Goal: Information Seeking & Learning: Learn about a topic

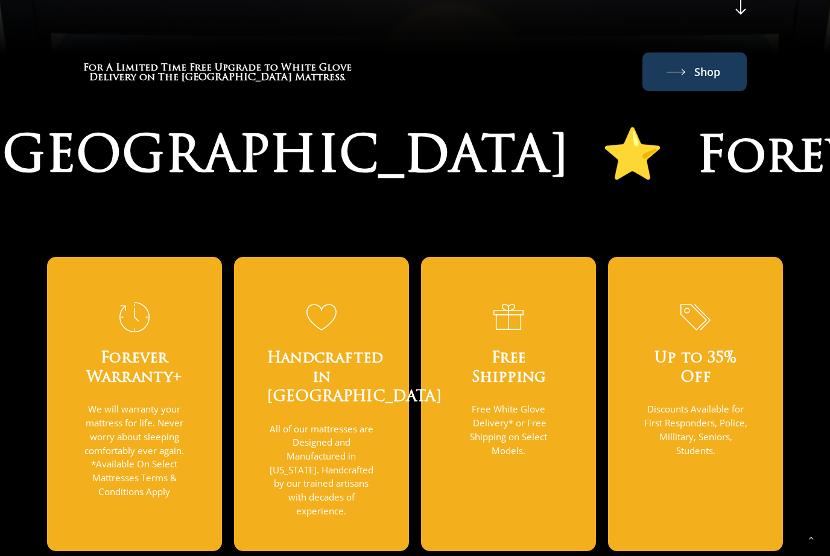
scroll to position [773, 0]
click at [739, 81] on span "Shop" at bounding box center [694, 71] width 104 height 39
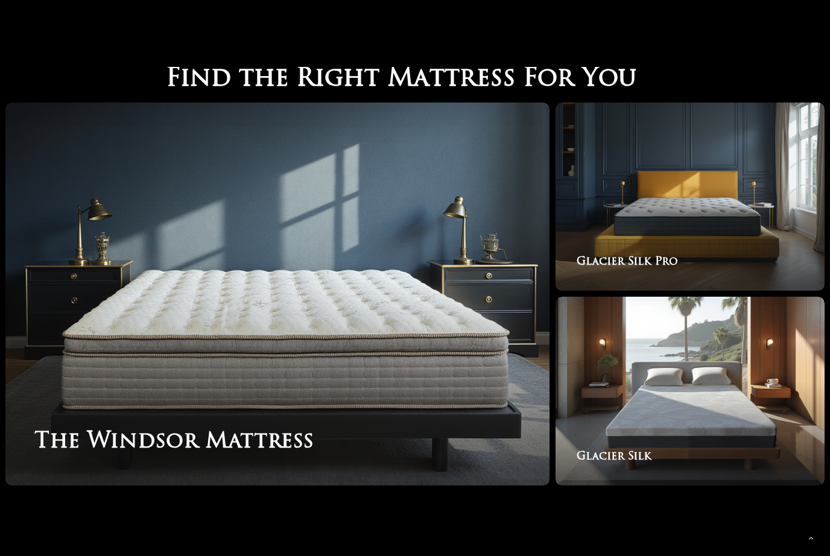
scroll to position [1855, 0]
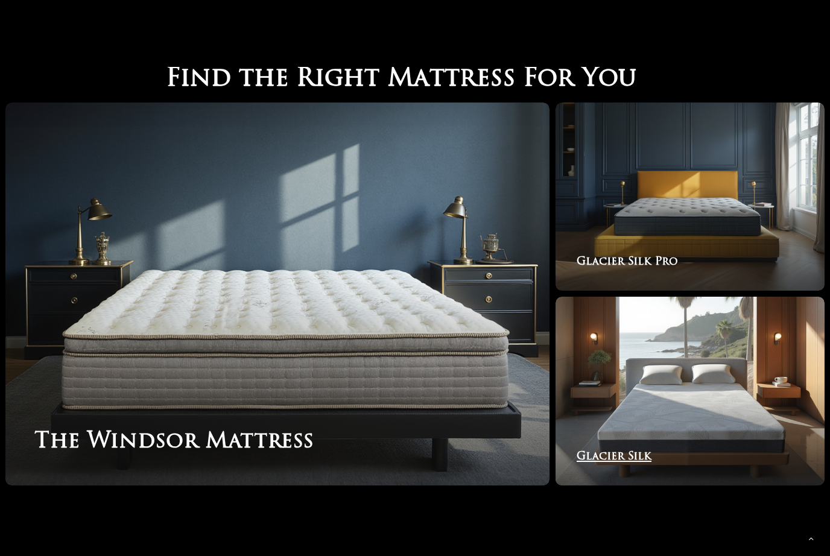
click at [710, 393] on link "Glacier Silk" at bounding box center [689, 391] width 269 height 189
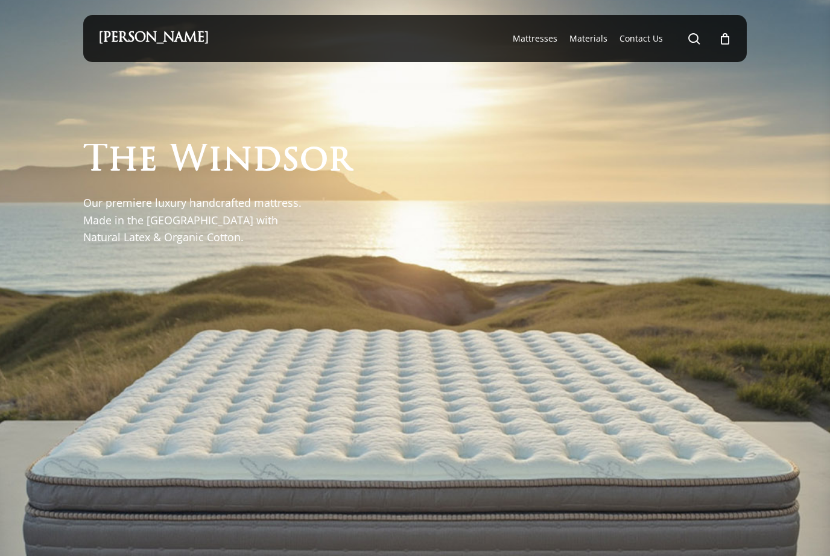
scroll to position [1895, 0]
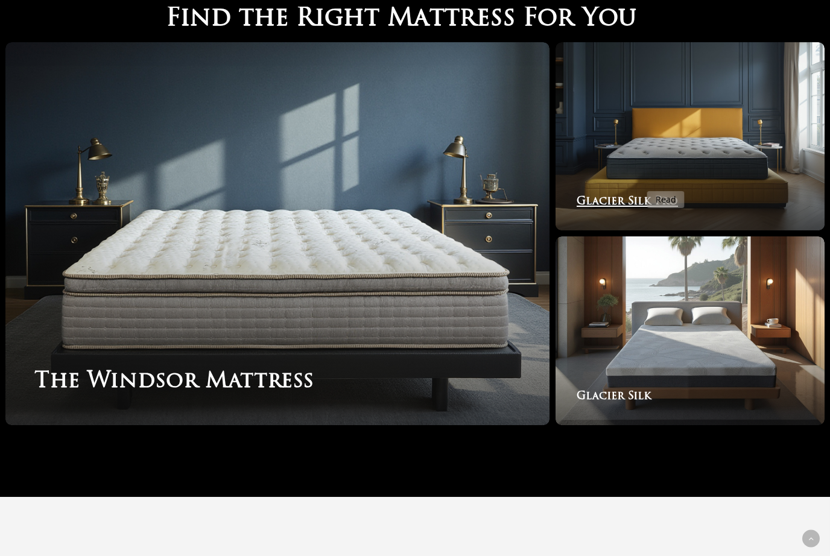
click at [616, 113] on link "Glacier Silk Pro" at bounding box center [689, 136] width 269 height 189
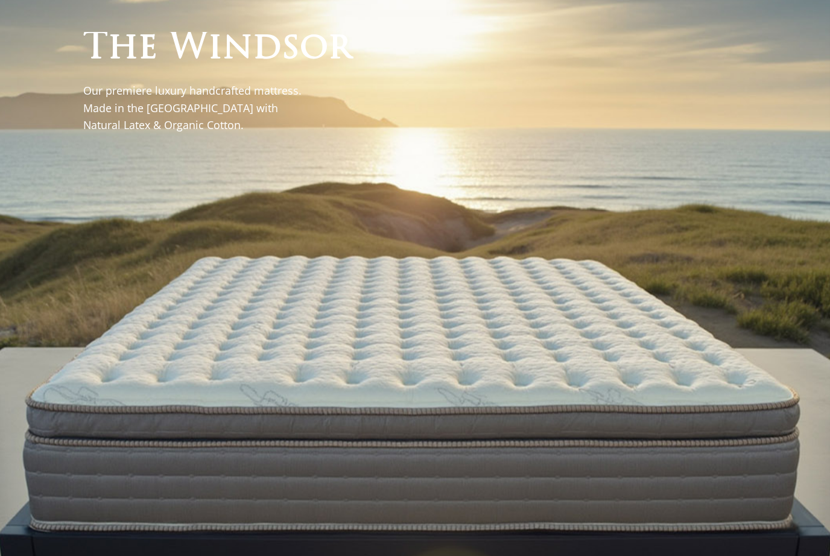
scroll to position [0, 0]
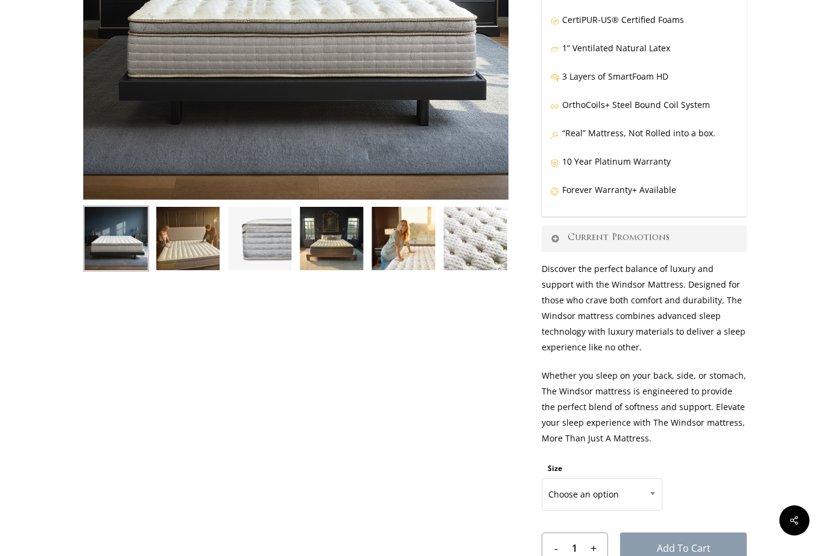
scroll to position [394, 0]
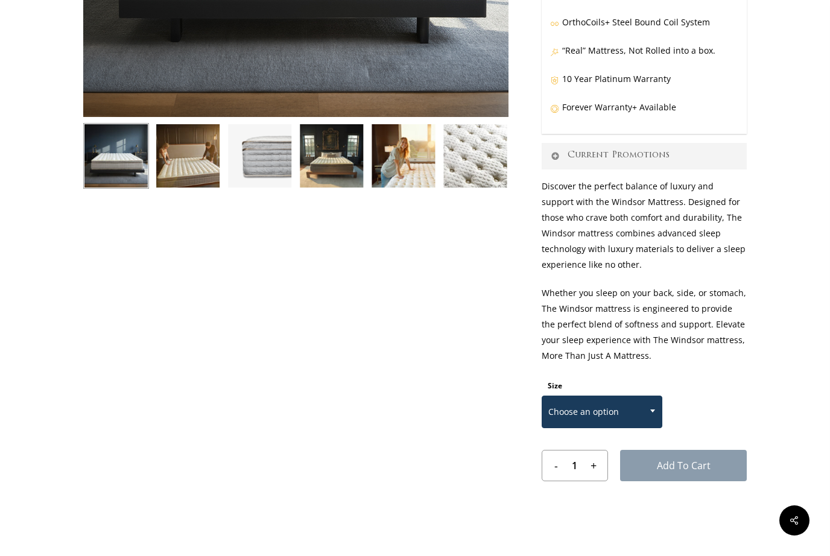
click at [636, 411] on span "Choose an option" at bounding box center [601, 411] width 119 height 25
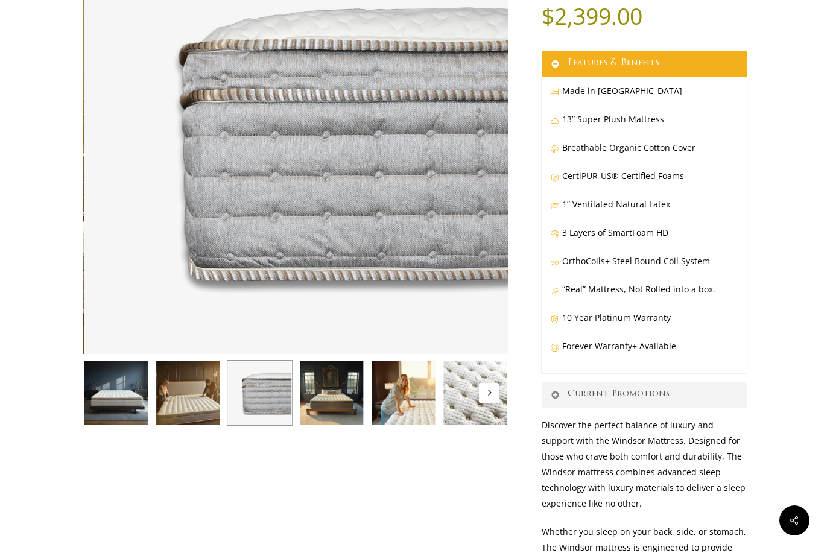
scroll to position [95, 0]
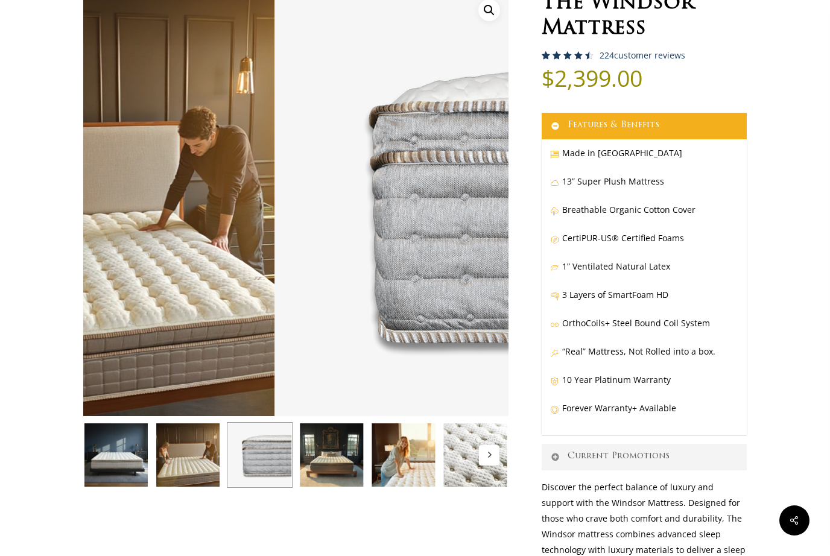
click at [262, 454] on img at bounding box center [260, 455] width 66 height 66
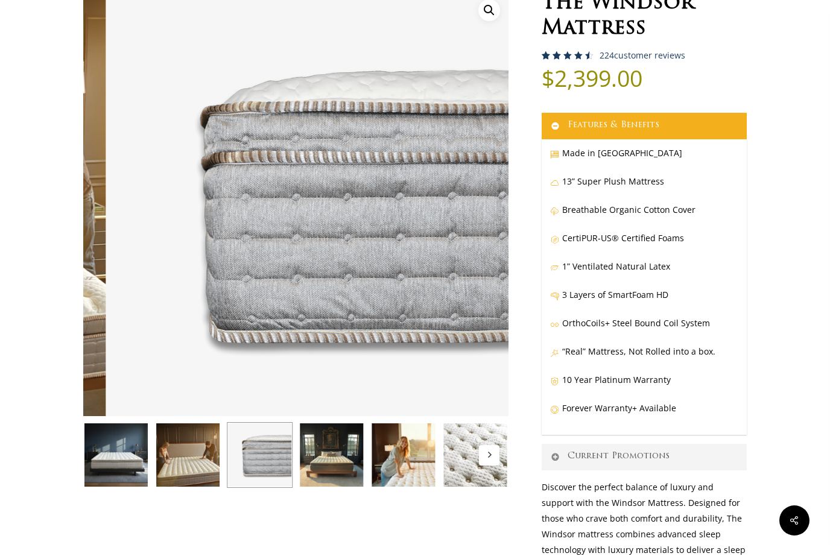
click at [327, 461] on img at bounding box center [332, 455] width 66 height 66
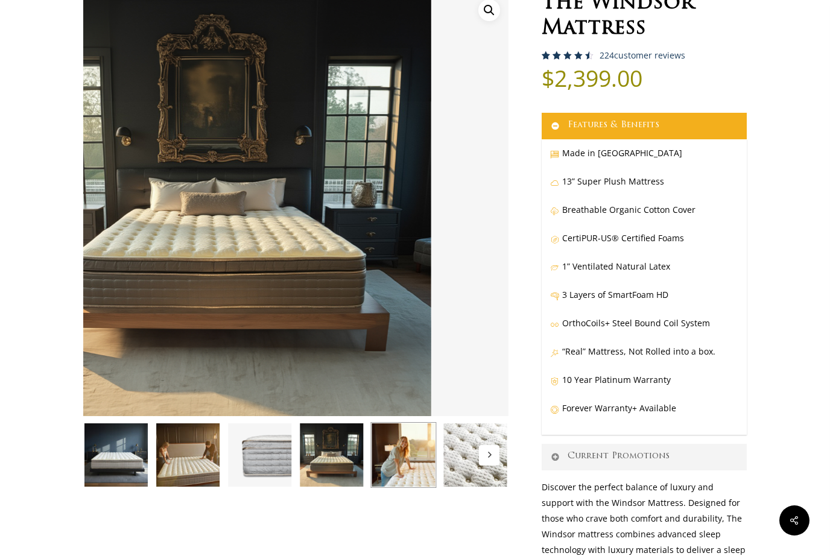
click at [399, 461] on img at bounding box center [403, 455] width 66 height 66
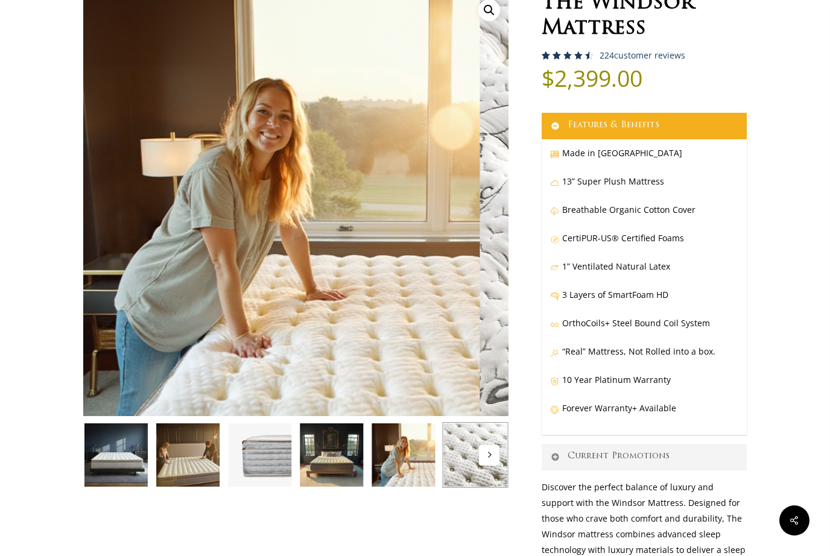
click at [445, 467] on img at bounding box center [476, 455] width 66 height 66
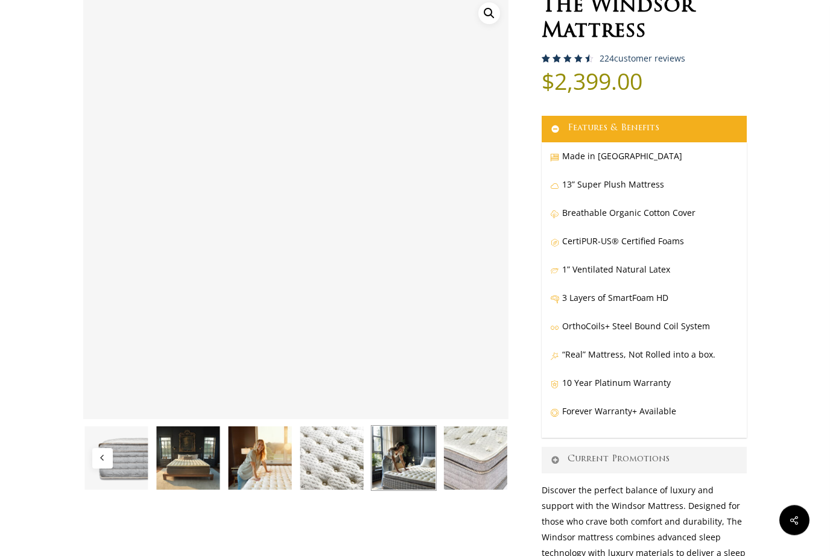
scroll to position [92, 0]
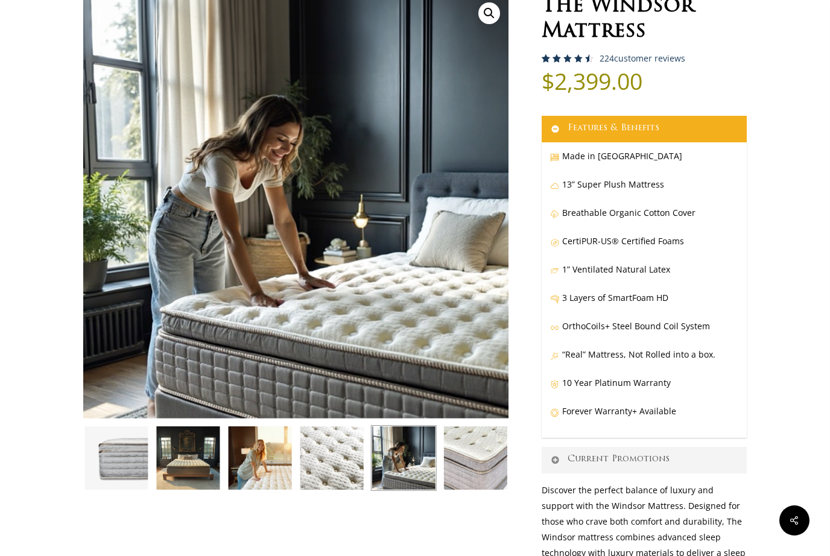
click at [653, 419] on p "Forever Warranty+ Available" at bounding box center [644, 417] width 188 height 28
click at [655, 409] on p "Forever Warranty+ Available" at bounding box center [644, 417] width 188 height 28
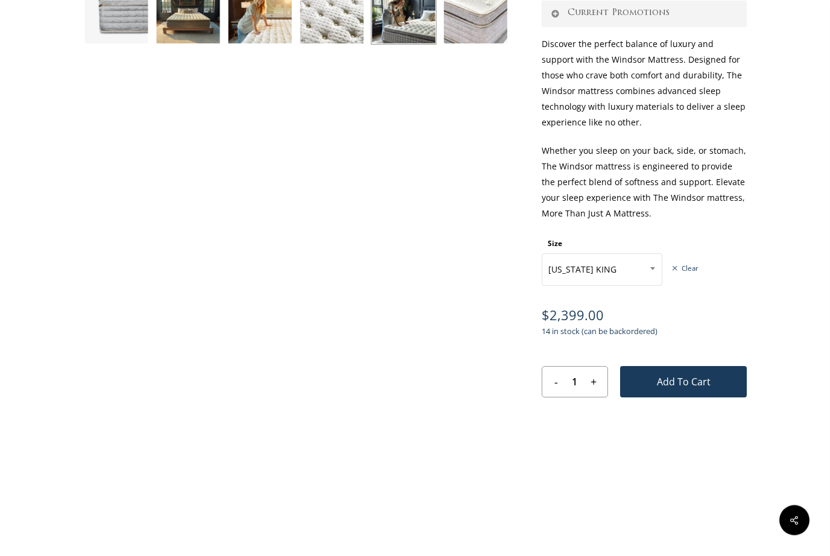
scroll to position [539, 0]
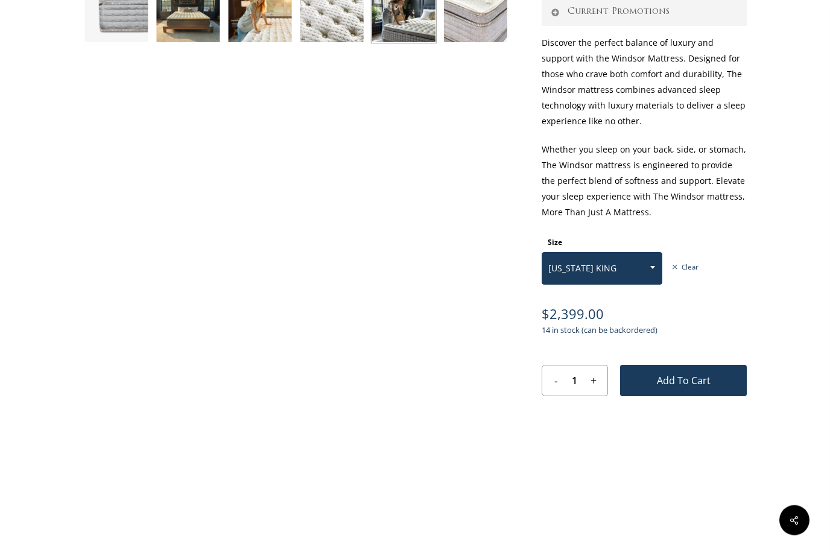
click at [607, 282] on span "CALIFORNIA KING" at bounding box center [602, 269] width 121 height 33
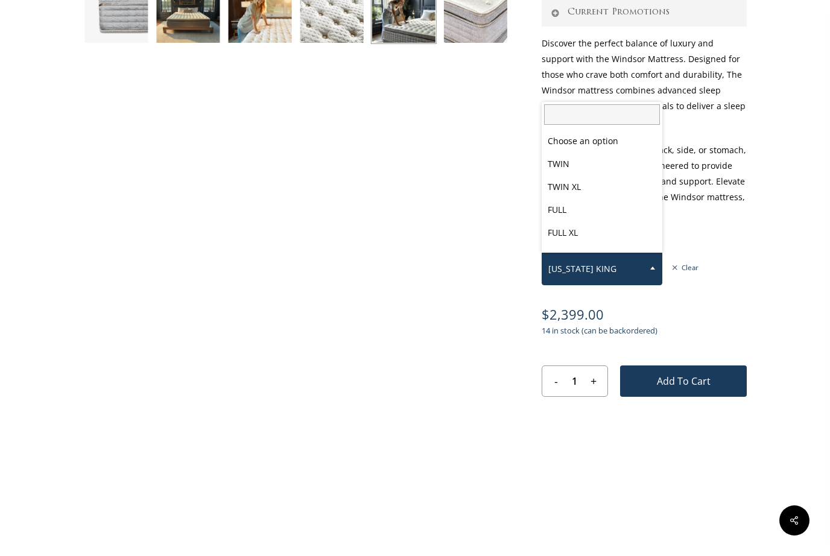
scroll to position [63, 0]
select select "QUEEN"
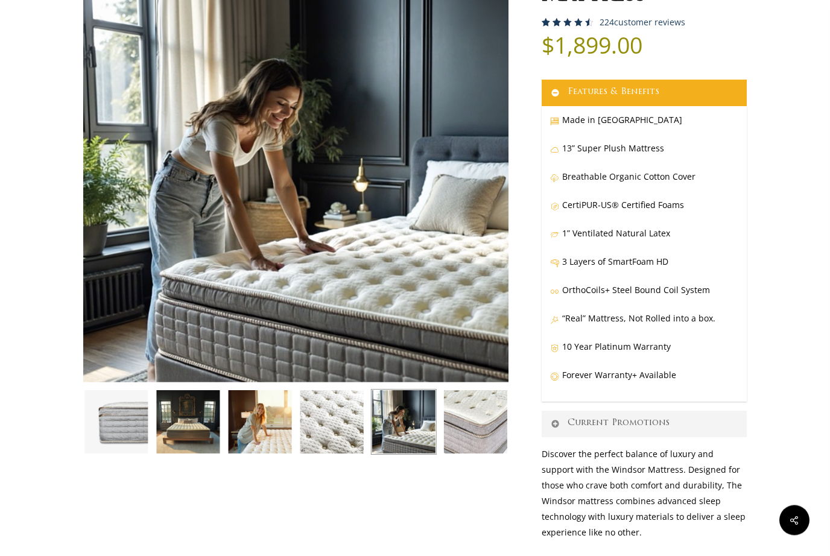
scroll to position [113, 0]
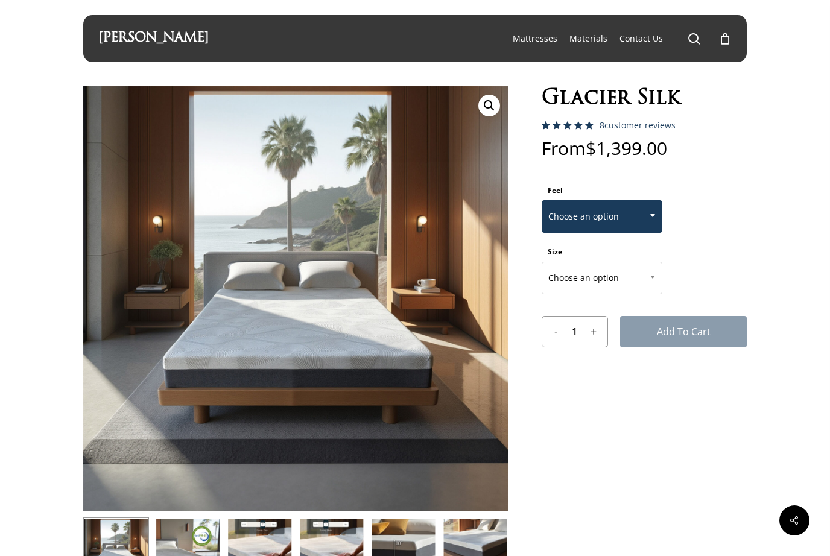
click at [636, 220] on span "Choose an option" at bounding box center [601, 216] width 119 height 25
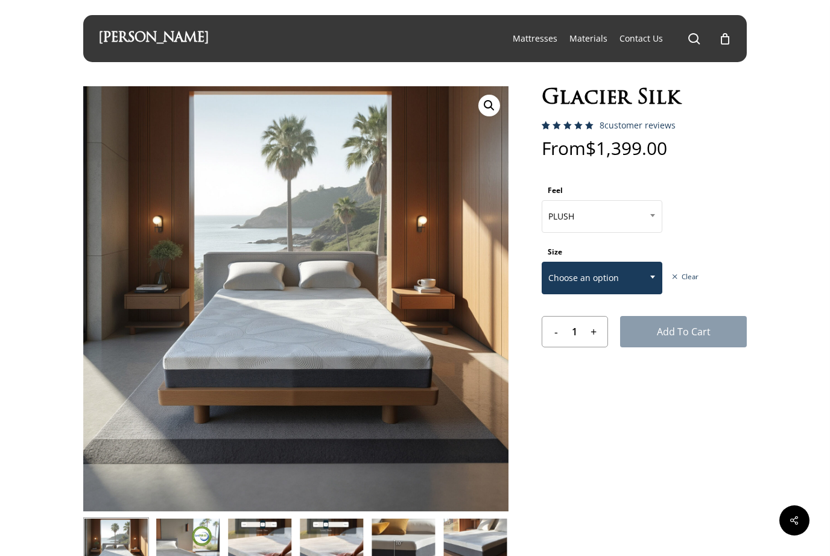
click at [627, 275] on span "Choose an option" at bounding box center [601, 277] width 119 height 25
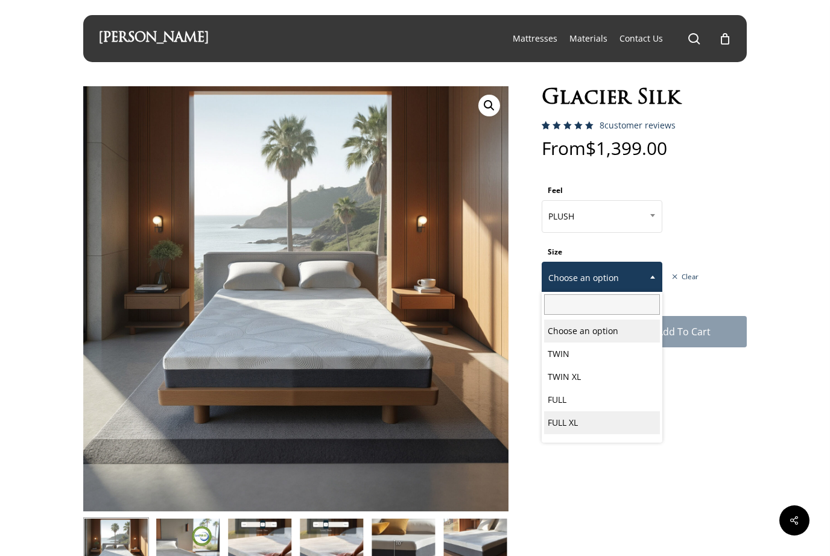
select select "PLUSH"
select select "FULL XL"
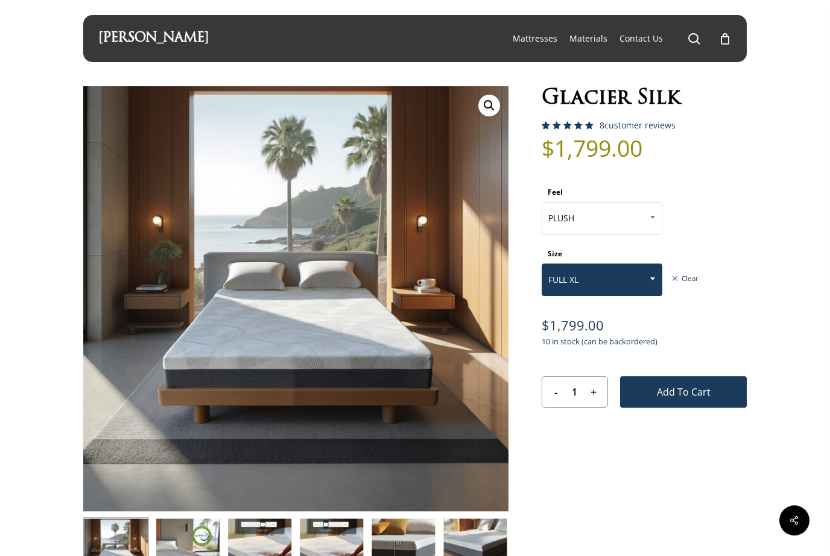
click at [653, 282] on span at bounding box center [652, 279] width 18 height 30
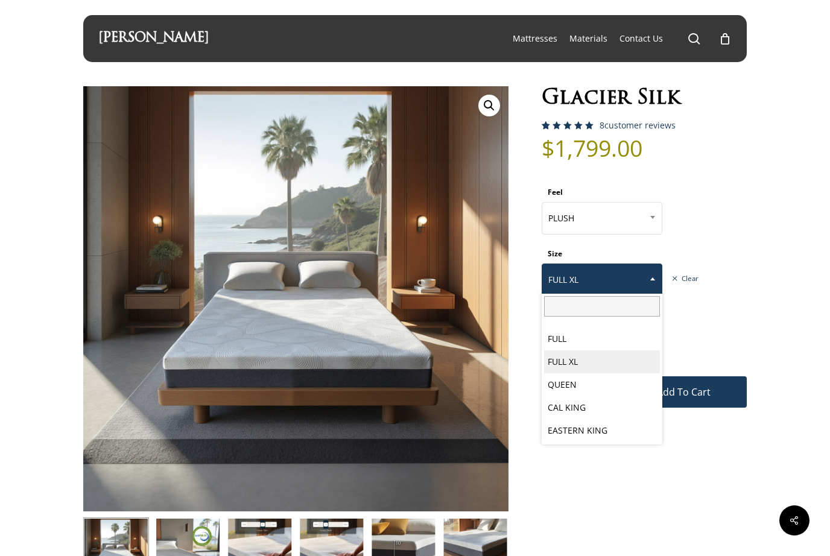
scroll to position [63, 0]
select select "PLUSH"
select select "CAL KING"
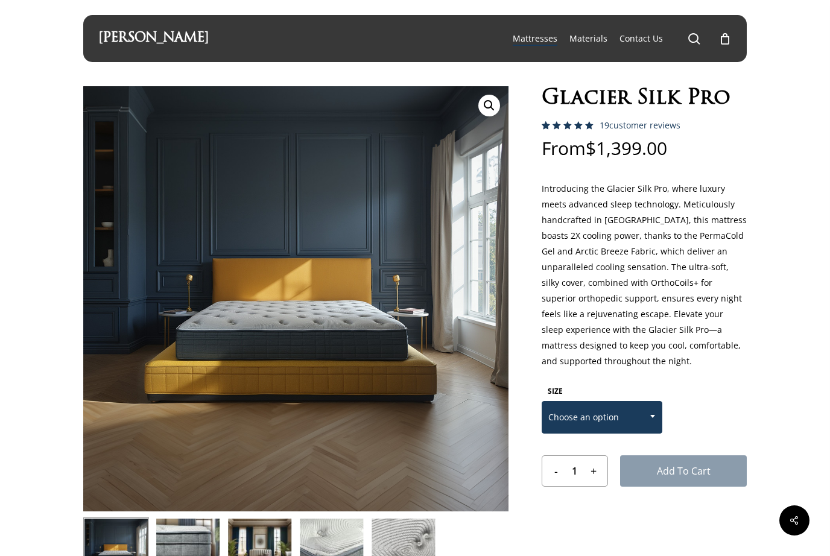
click at [584, 427] on span "Choose an option" at bounding box center [601, 417] width 119 height 25
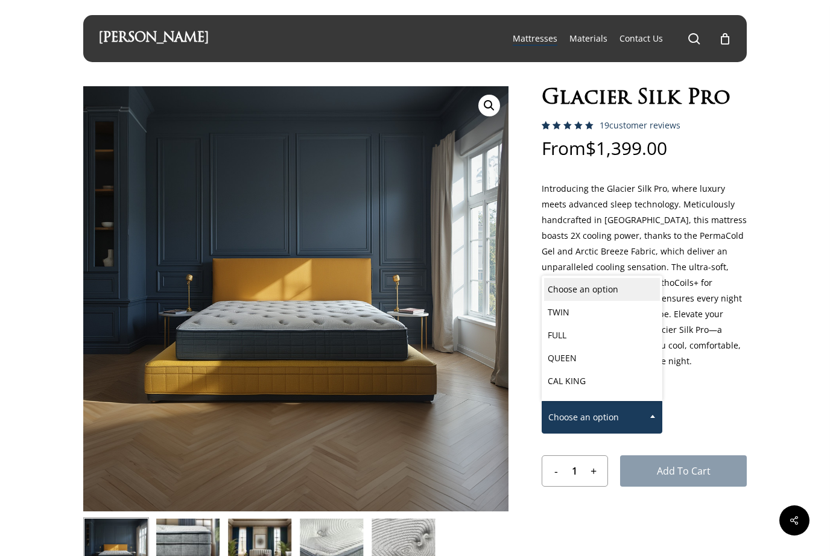
select select "CAL KING"
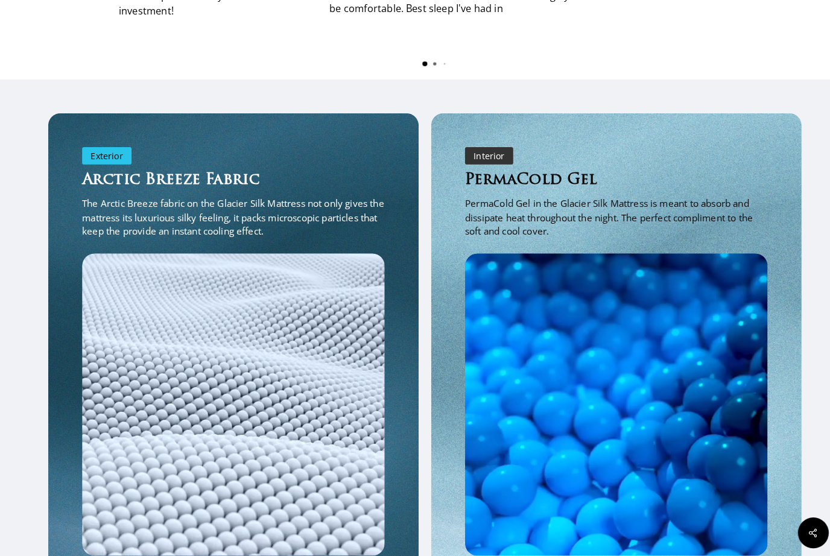
scroll to position [1566, 0]
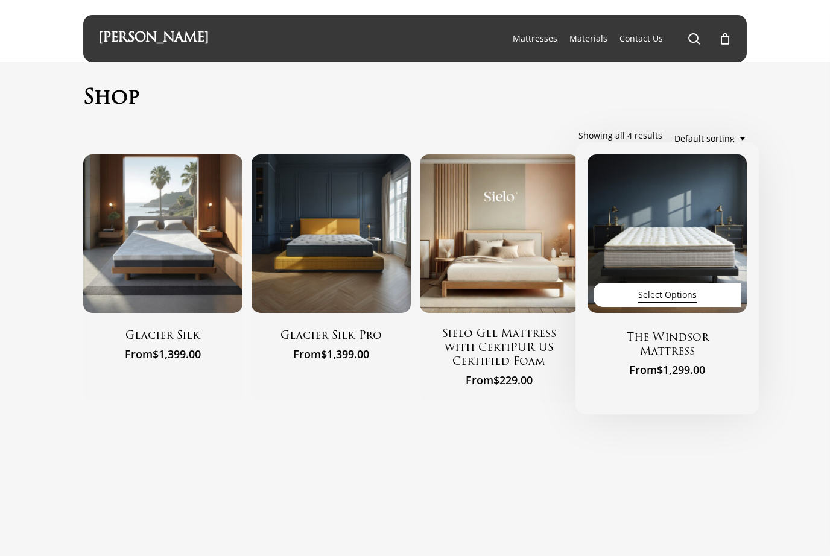
click at [700, 296] on link "Select options" at bounding box center [666, 295] width 147 height 24
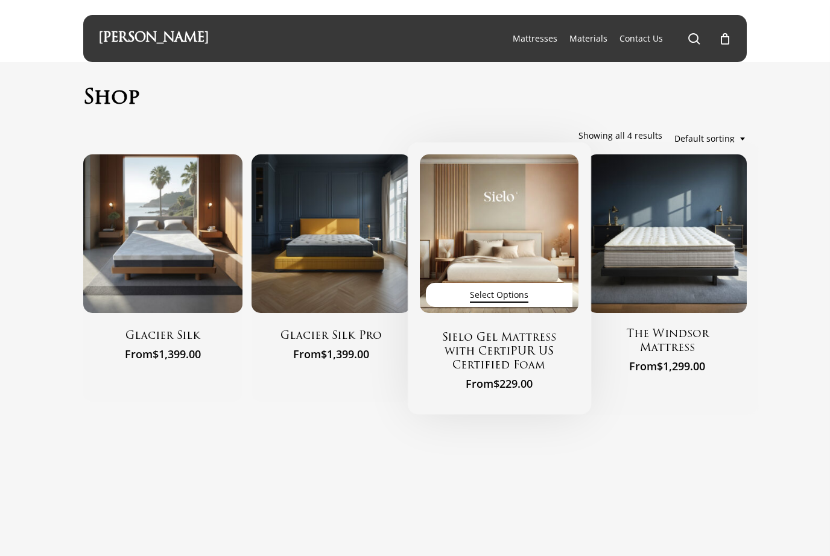
click at [540, 299] on link "Select options" at bounding box center [499, 295] width 147 height 24
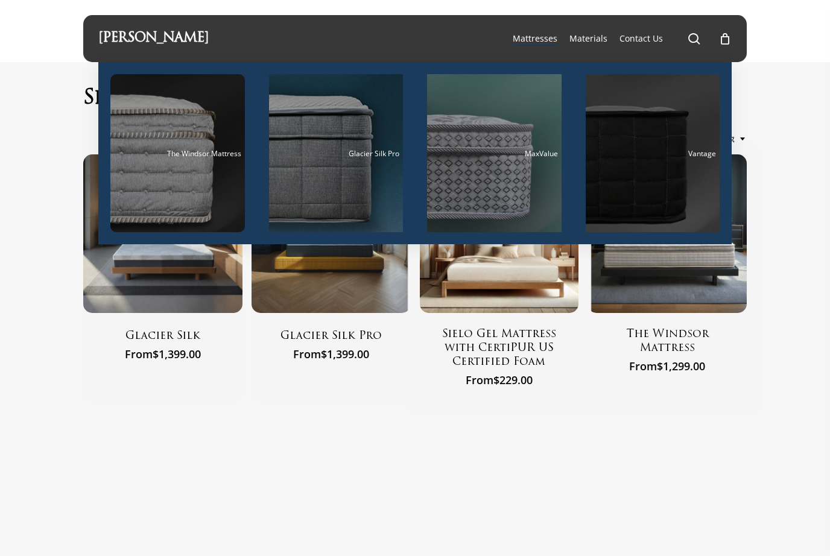
click at [672, 150] on div "Vantage" at bounding box center [652, 154] width 127 height 8
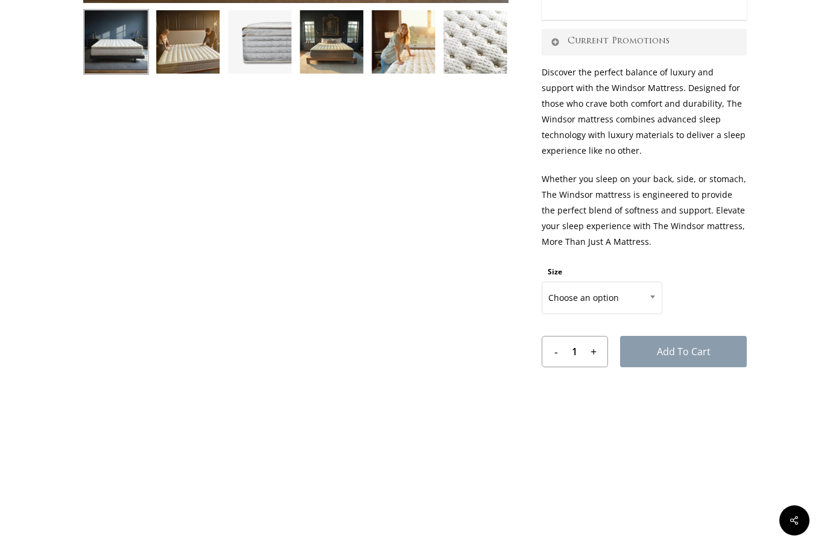
scroll to position [509, 0]
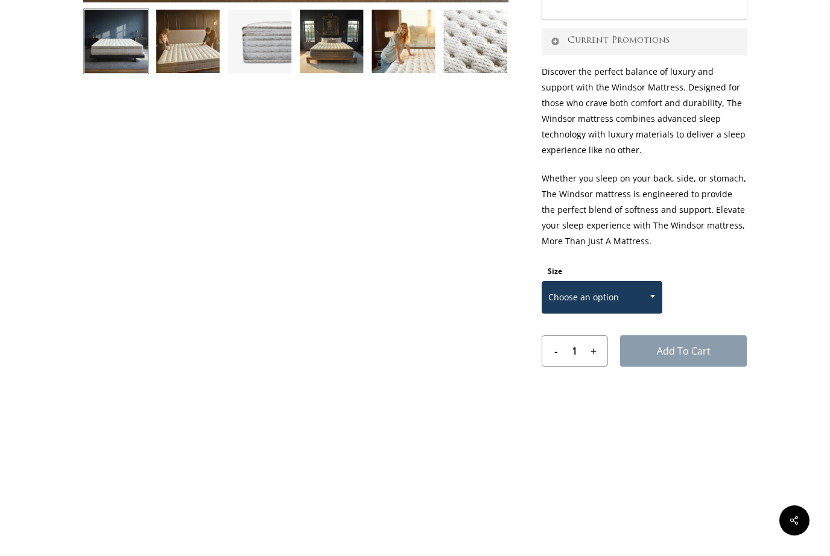
click at [628, 298] on span "Choose an option" at bounding box center [601, 297] width 119 height 25
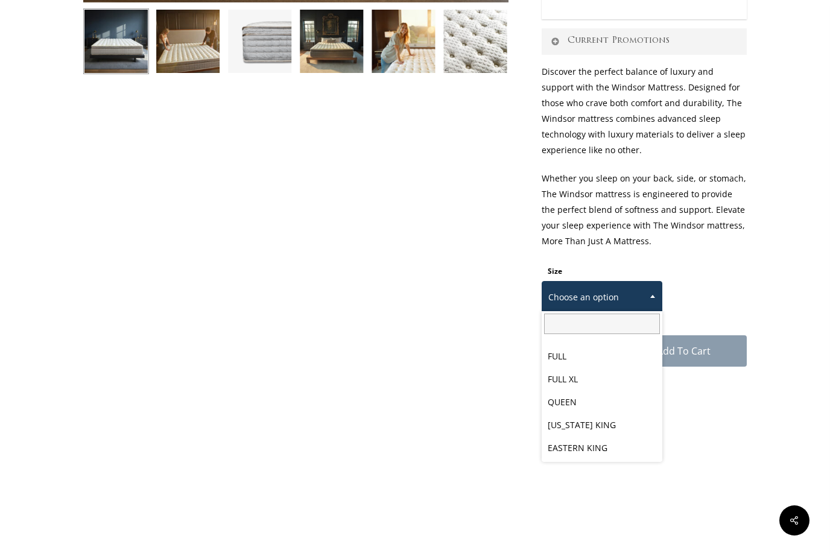
scroll to position [63, 0]
select select "CALIFORNIA KING"
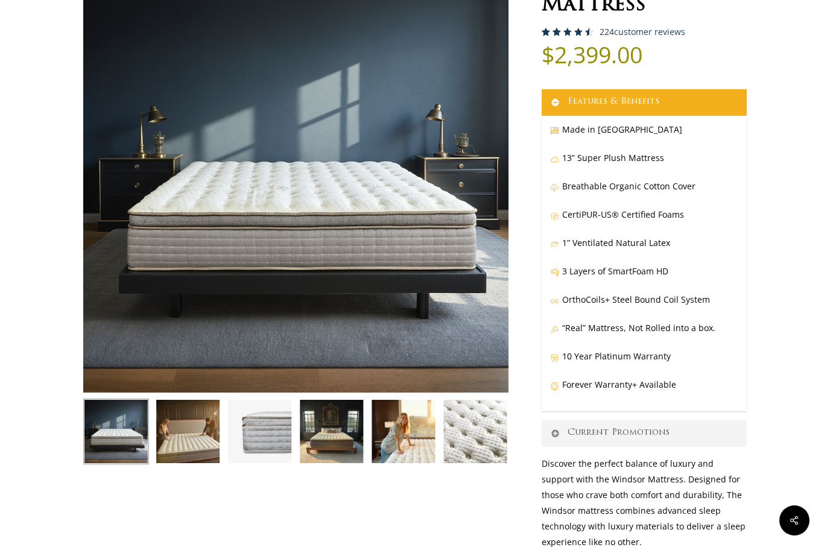
scroll to position [118, 0]
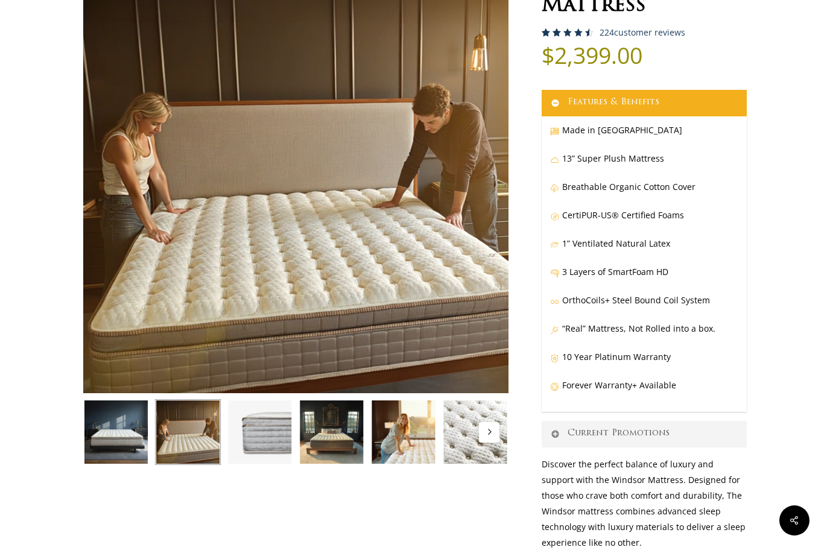
click at [253, 429] on img at bounding box center [260, 432] width 66 height 66
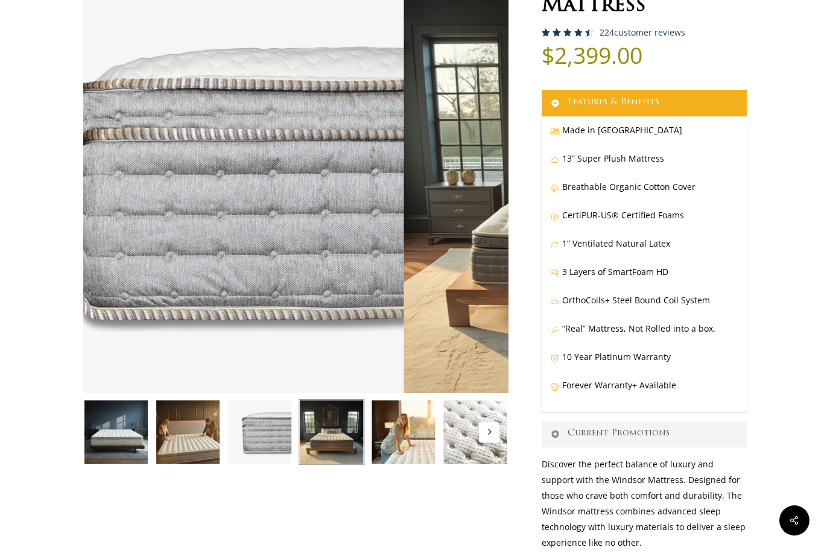
click at [337, 426] on img at bounding box center [332, 432] width 66 height 66
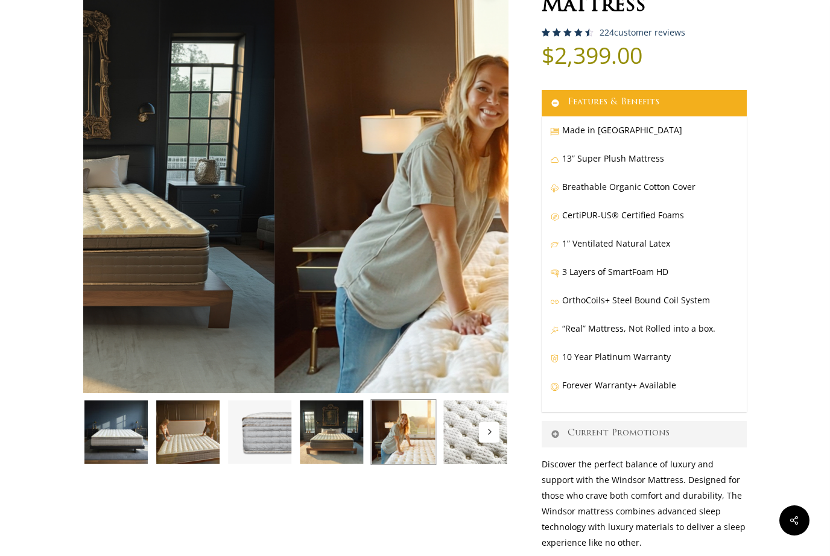
click at [413, 437] on img at bounding box center [403, 432] width 66 height 66
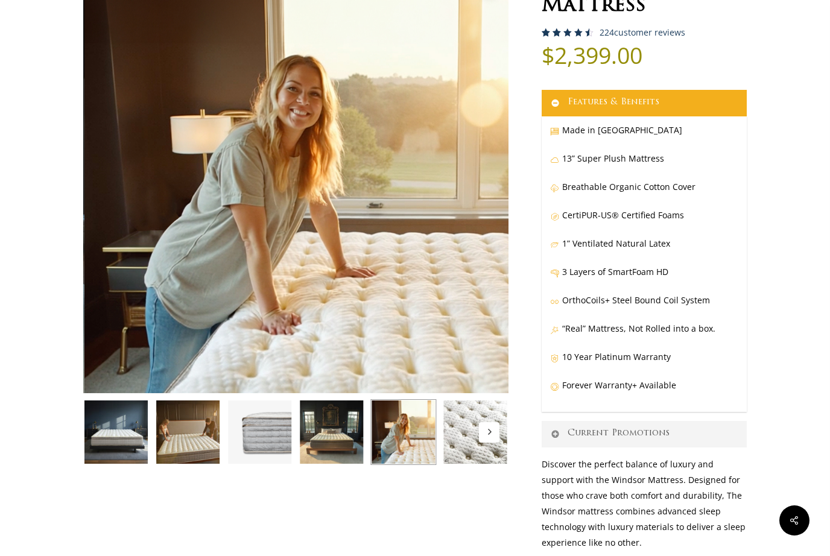
click at [489, 431] on icon "Next" at bounding box center [490, 432] width 4 height 6
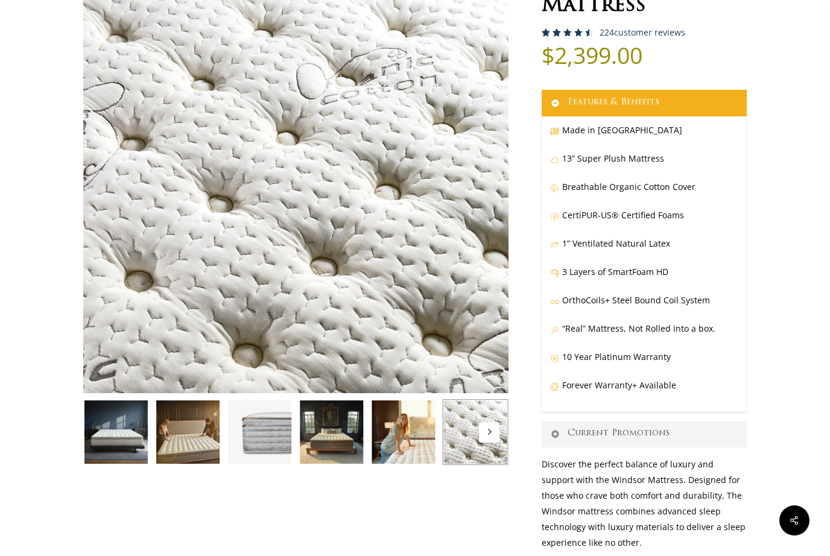
click at [487, 431] on icon "Next" at bounding box center [489, 432] width 6 height 6
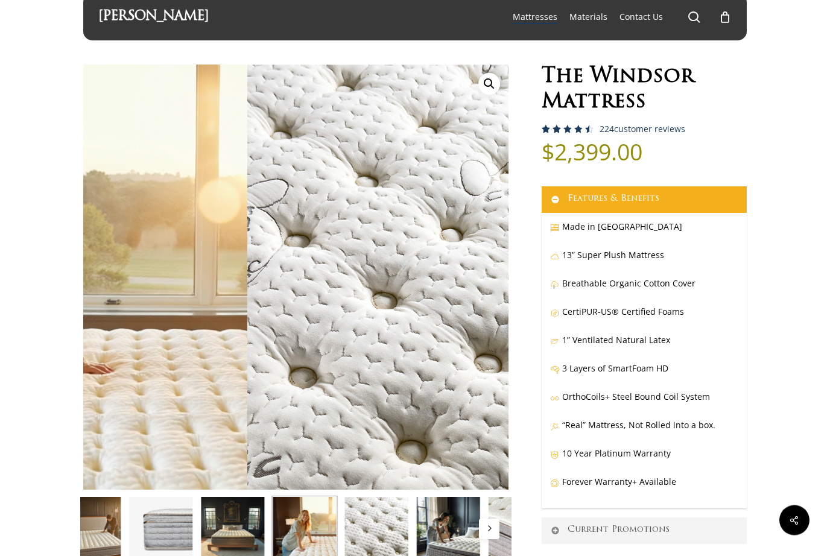
scroll to position [0, 0]
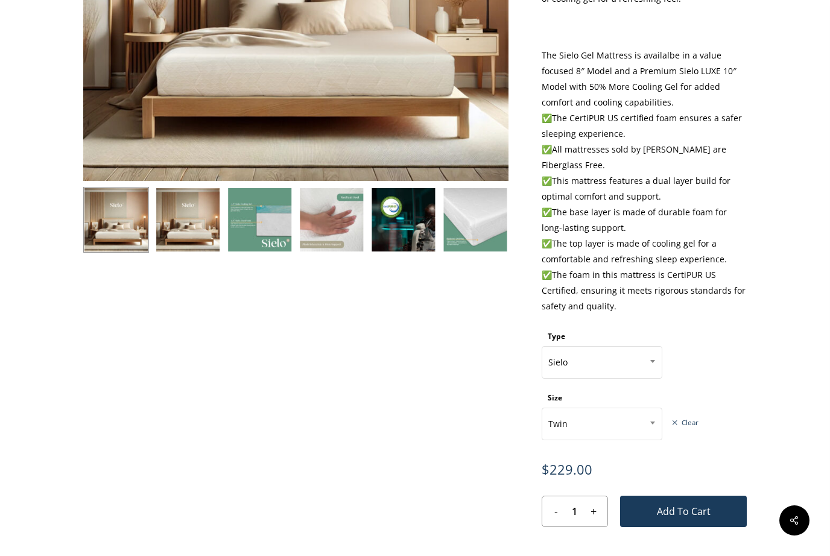
scroll to position [332, 0]
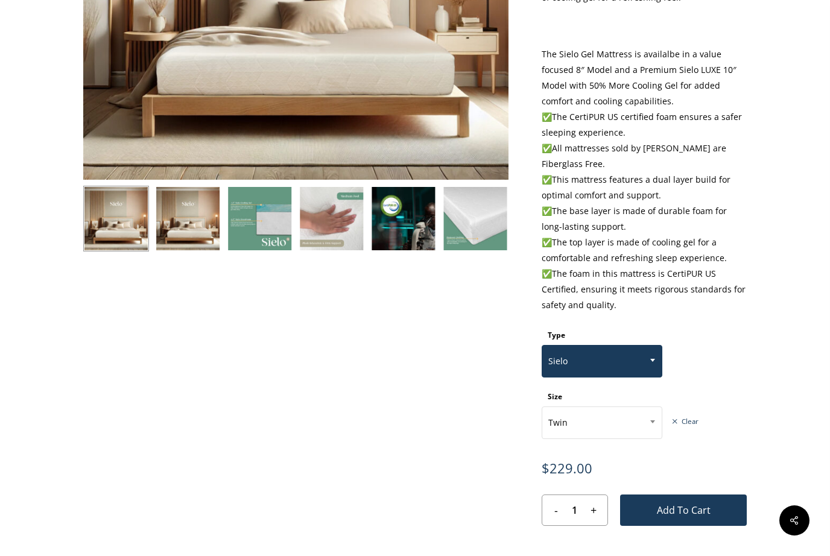
click at [633, 365] on span "Sielo" at bounding box center [601, 361] width 119 height 25
click at [633, 349] on span "Sielo" at bounding box center [601, 361] width 119 height 25
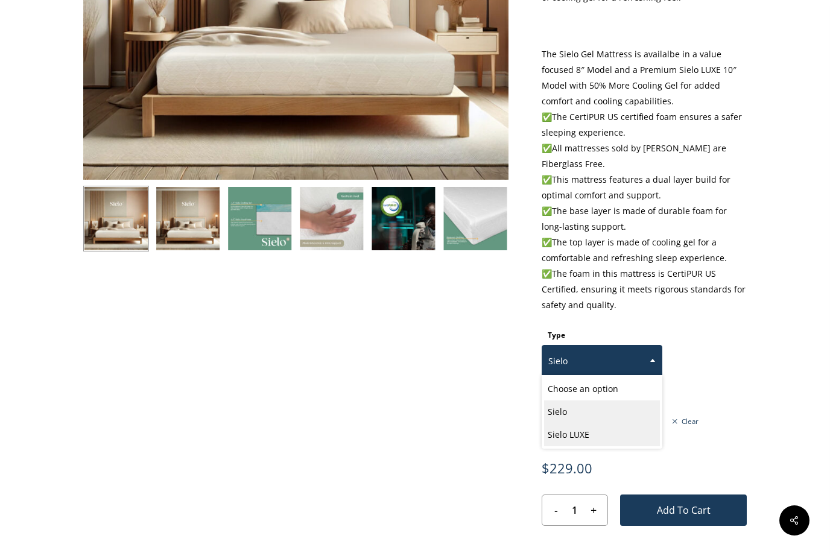
select select "Sielo LUXE"
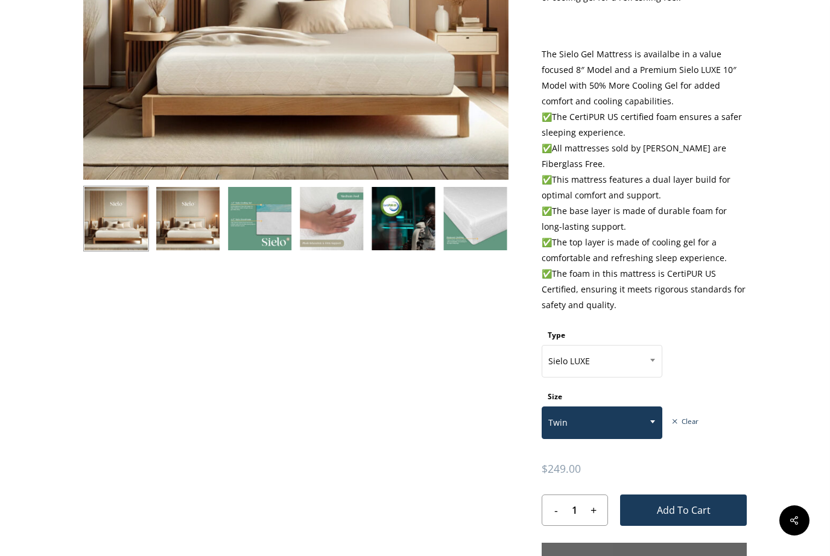
click at [621, 426] on span "Twin" at bounding box center [601, 422] width 119 height 25
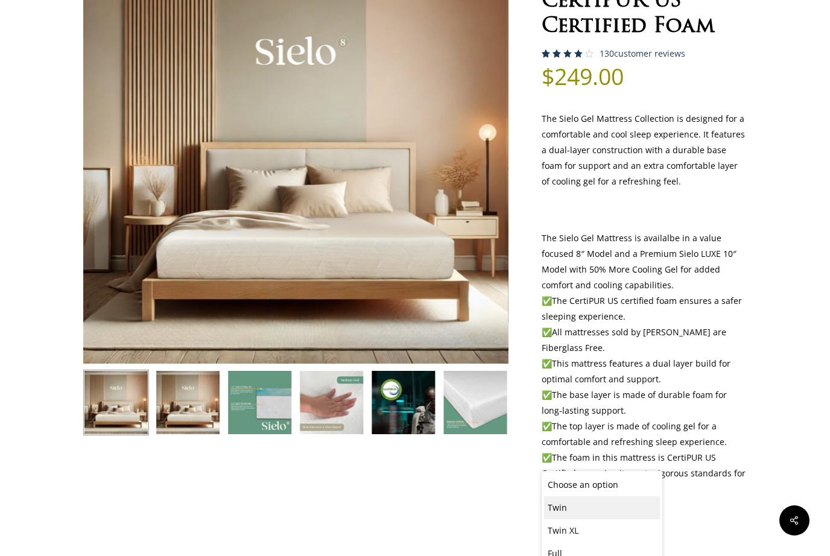
scroll to position [131, 0]
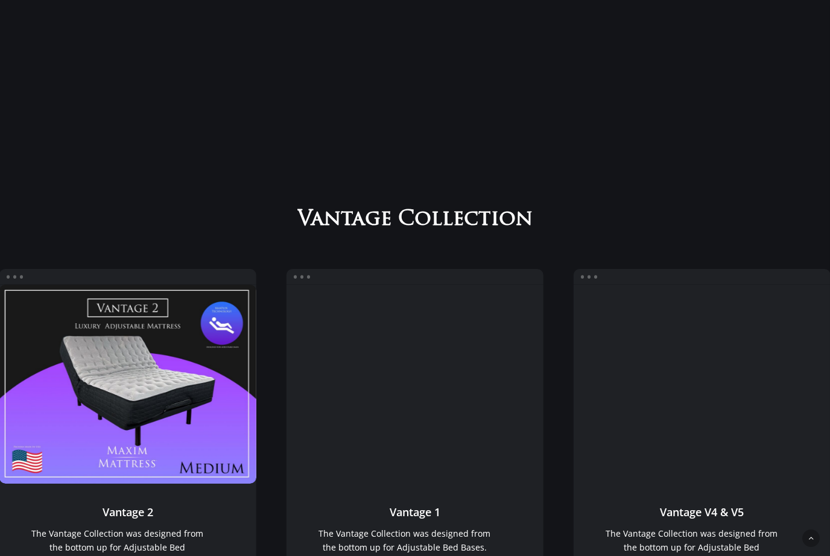
scroll to position [832, 0]
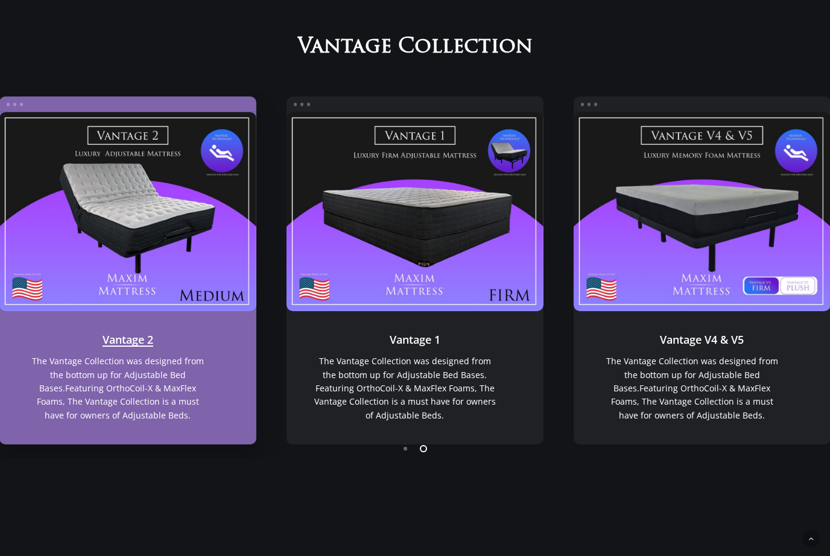
click at [212, 242] on link "Vantage 2" at bounding box center [127, 211] width 257 height 199
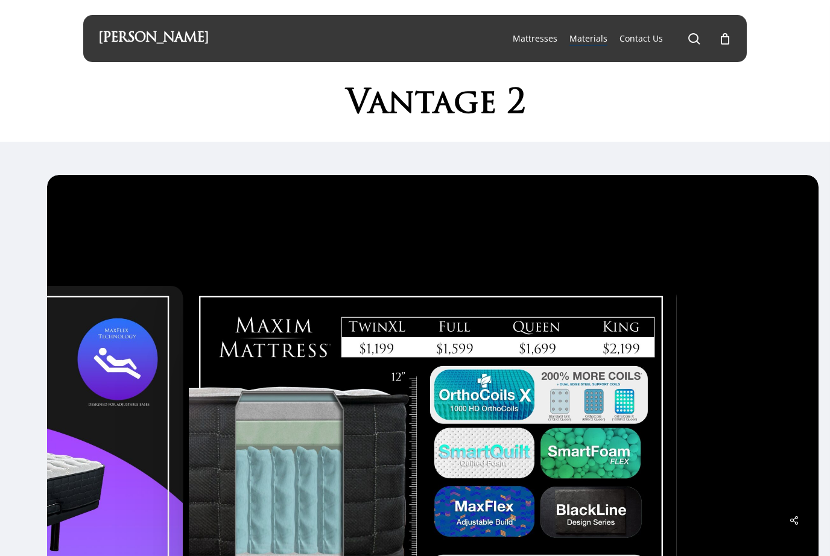
click at [592, 34] on span "Materials" at bounding box center [588, 38] width 38 height 11
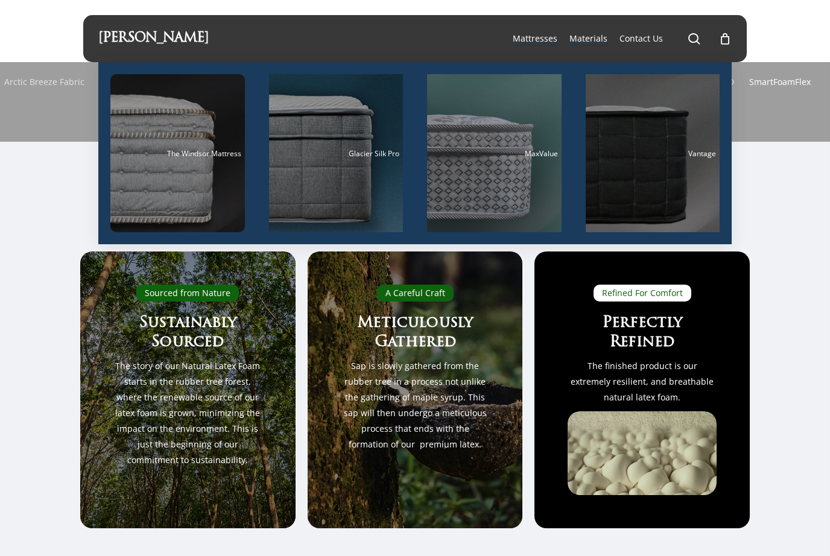
click at [777, 90] on link "SmartFoamFlex" at bounding box center [780, 82] width 62 height 40
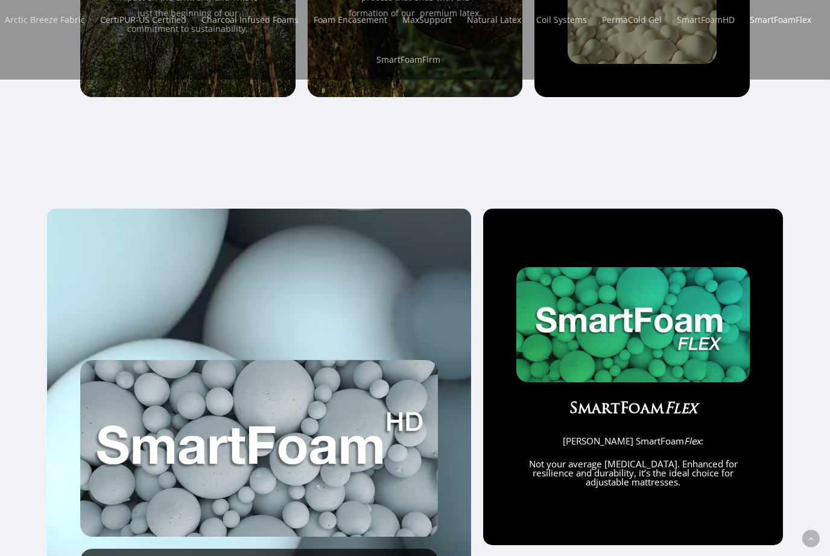
scroll to position [449, 0]
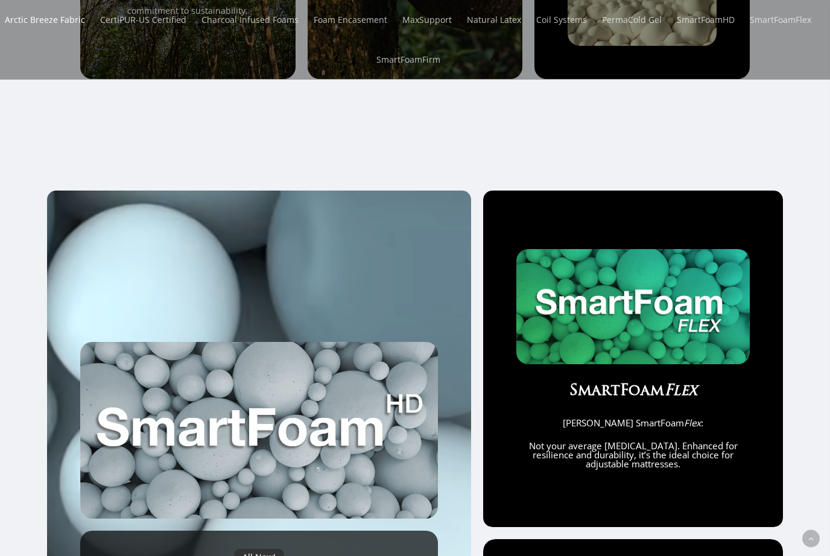
click at [43, 24] on link "Arctic Breeze Fabric" at bounding box center [45, 20] width 80 height 40
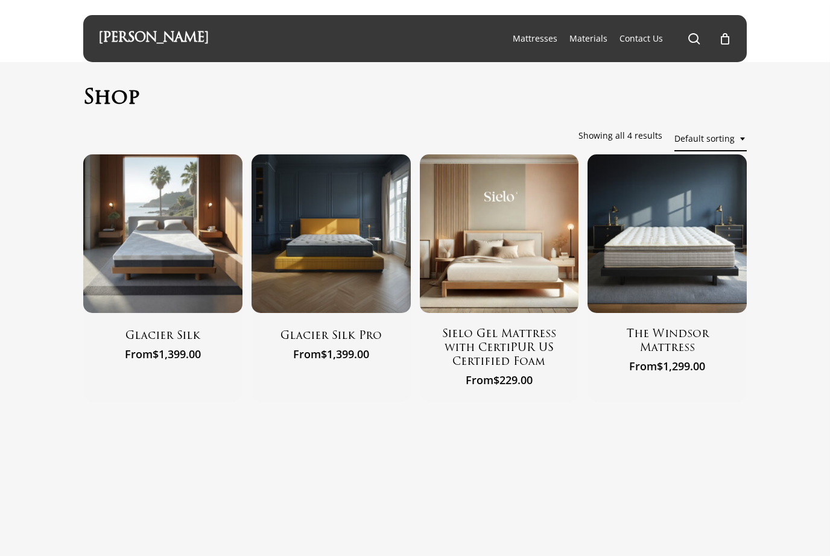
click at [638, 137] on p "Showing all 4 results" at bounding box center [620, 136] width 84 height 24
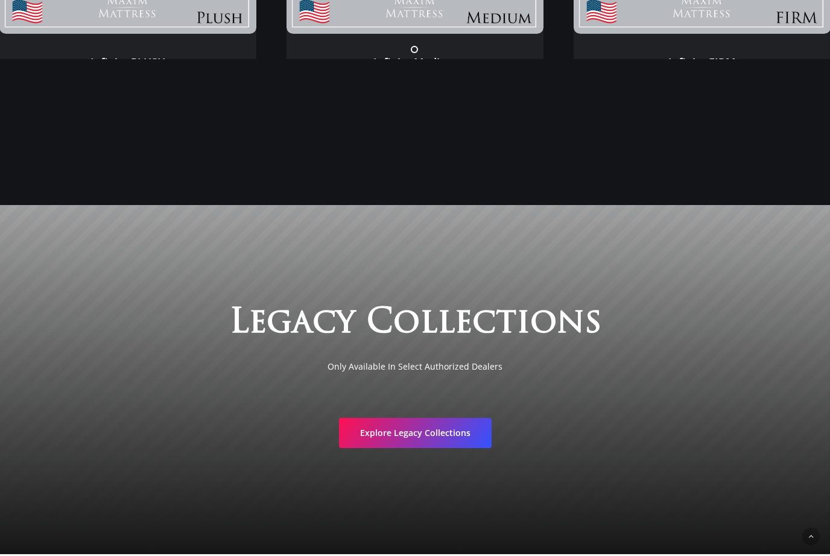
scroll to position [1856, 0]
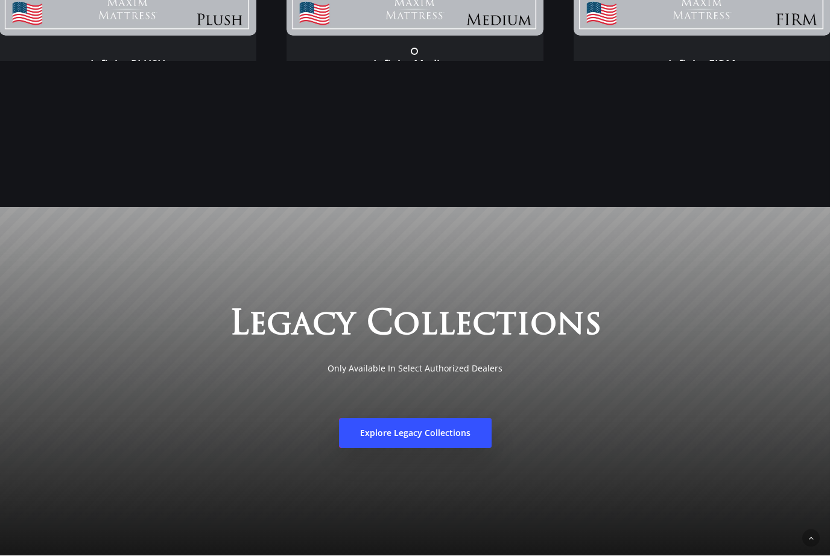
click at [476, 431] on link "Explore Legacy Collections" at bounding box center [415, 434] width 153 height 30
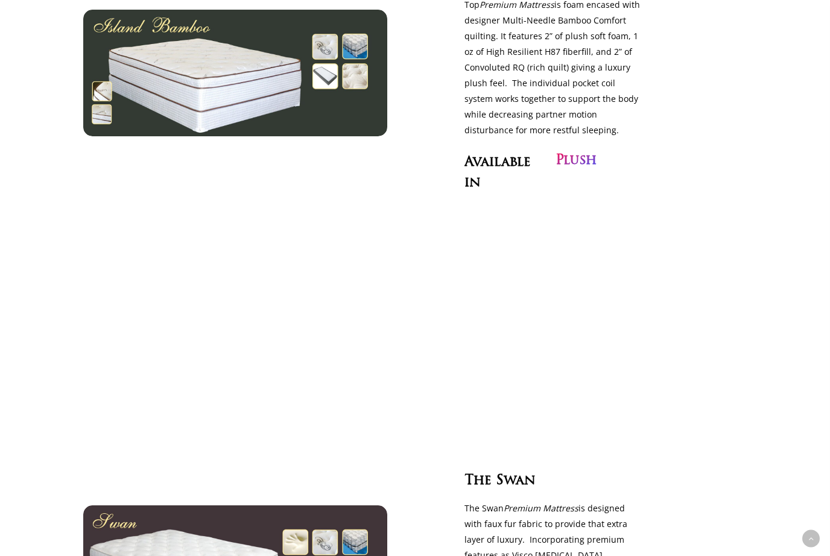
scroll to position [1150, 0]
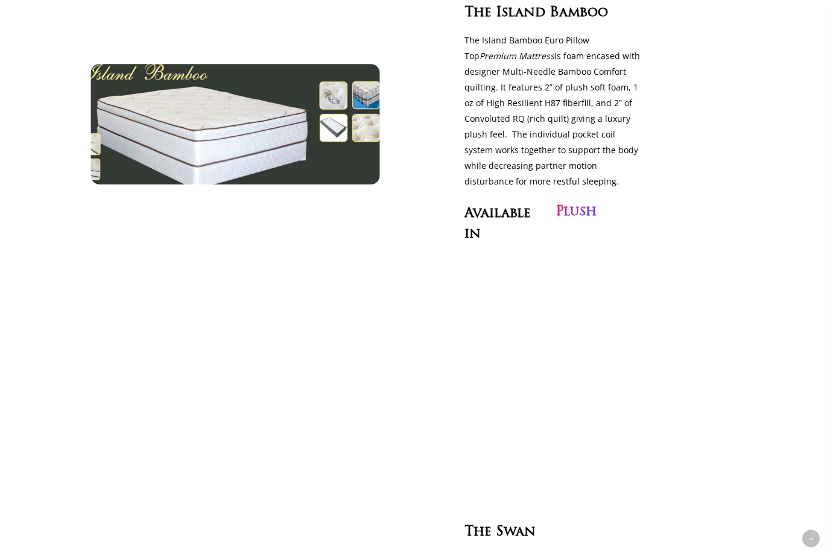
click at [338, 139] on img at bounding box center [235, 124] width 332 height 138
click at [338, 106] on img at bounding box center [235, 124] width 332 height 138
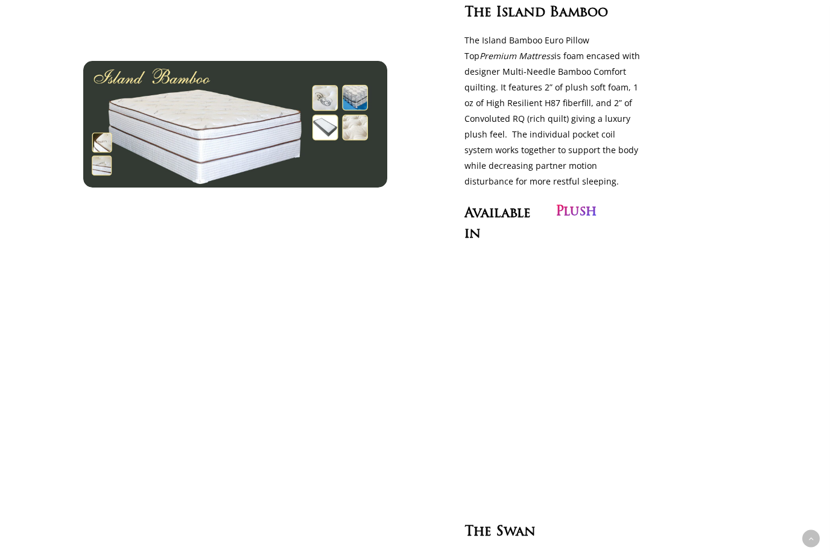
click at [550, 172] on p "The Island Bamboo Euro Pillow Top Premium Mattress is foam encased with designe…" at bounding box center [552, 111] width 176 height 157
click at [585, 202] on h3 "Plush" at bounding box center [575, 212] width 41 height 21
click at [600, 223] on div "Plush" at bounding box center [598, 225] width 91 height 46
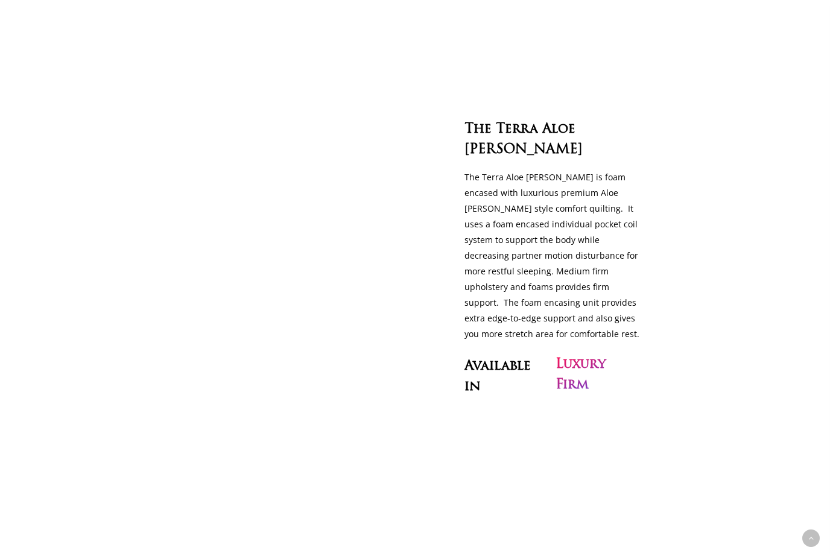
scroll to position [2560, 0]
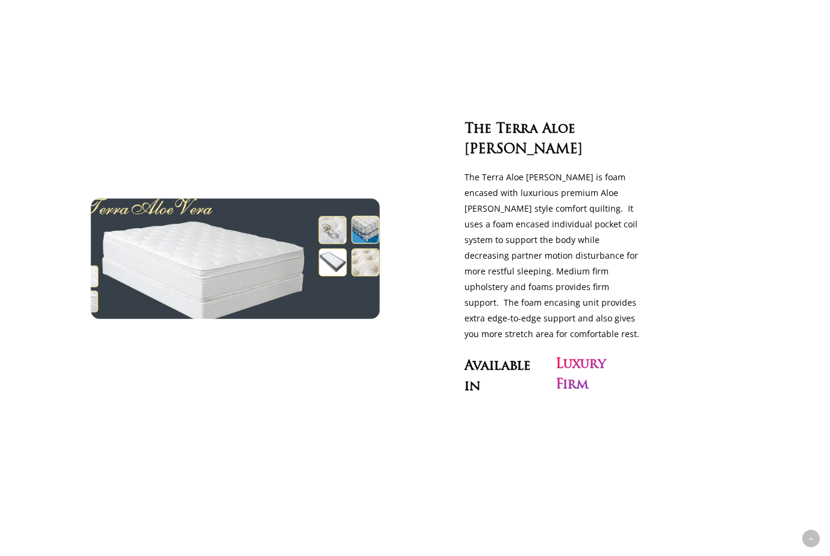
click at [368, 204] on img at bounding box center [235, 259] width 332 height 138
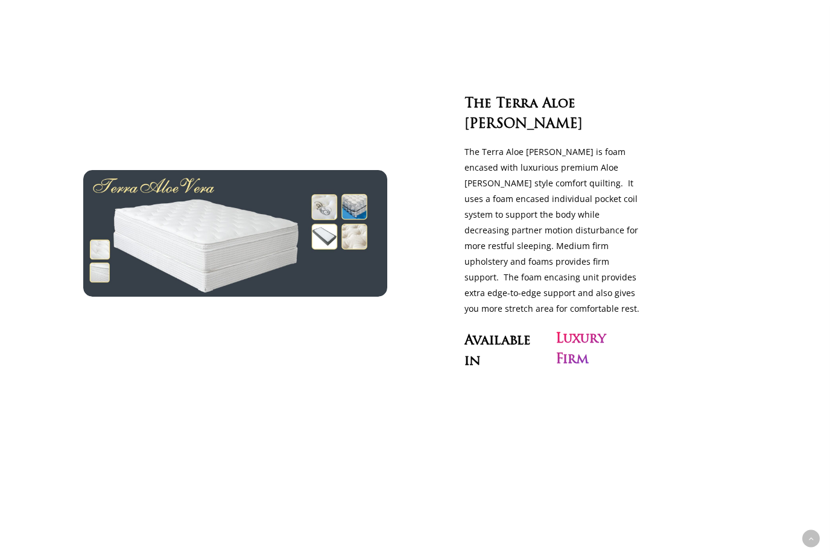
click at [577, 329] on h3 "Luxury Firm" at bounding box center [598, 349] width 86 height 41
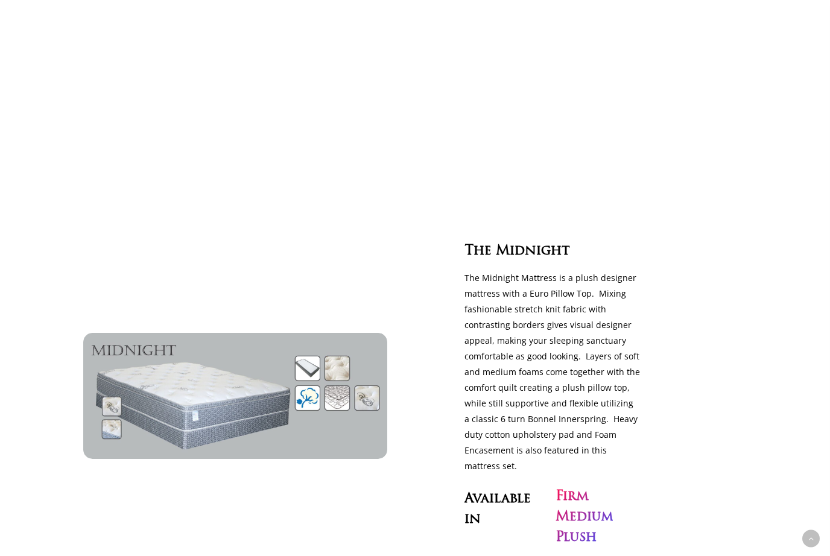
scroll to position [3069, 0]
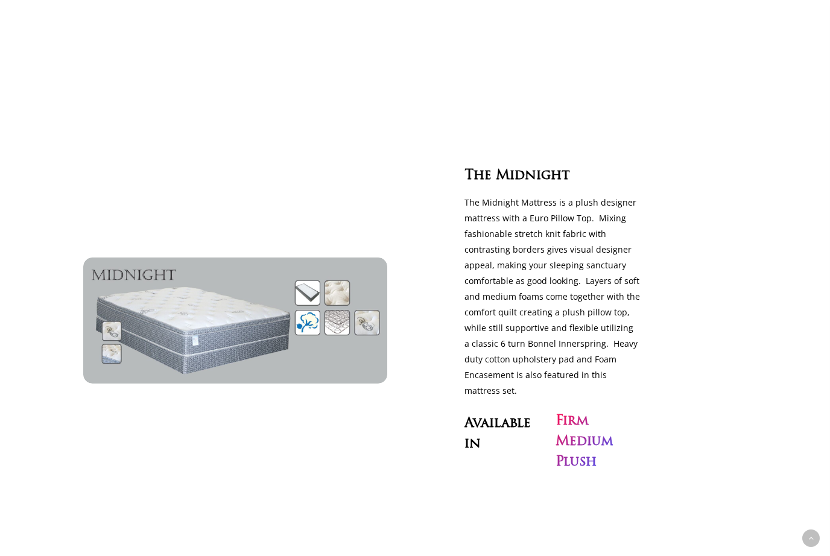
click at [599, 412] on h3 "Firm Medium Plush" at bounding box center [583, 443] width 57 height 62
click at [598, 408] on div "The Midnight The Midnight Mattress is a plush designer mattress with a Euro Pil…" at bounding box center [552, 320] width 387 height 487
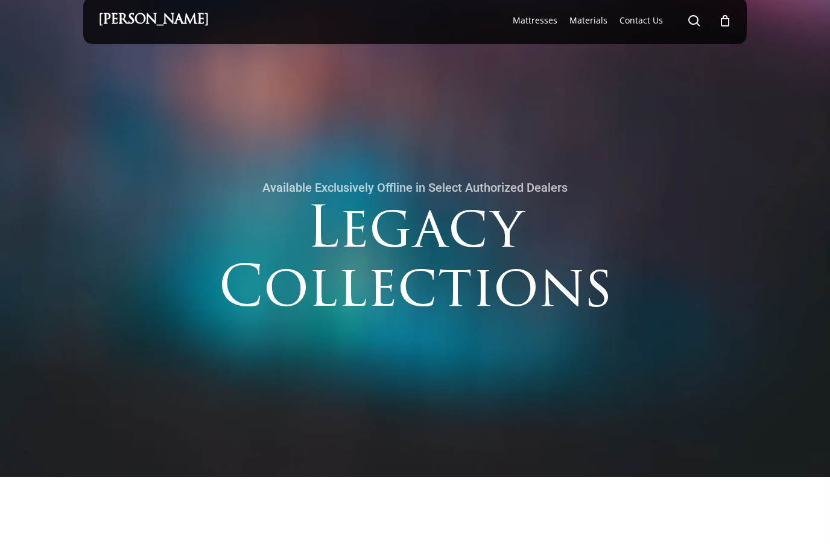
scroll to position [0, 0]
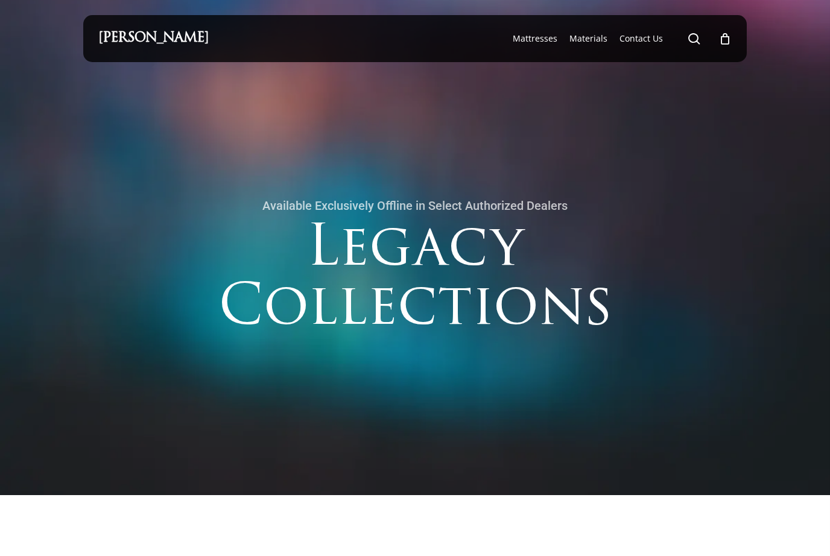
click at [542, 281] on h3 "Legacy Collections" at bounding box center [414, 289] width 663 height 136
click at [567, 320] on h3 "Legacy Collections" at bounding box center [414, 289] width 663 height 136
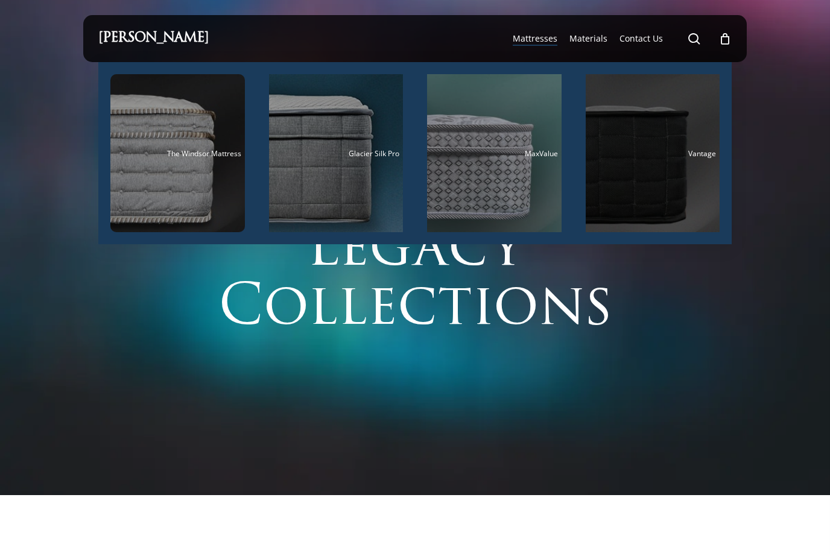
click at [666, 176] on div "Main Menu" at bounding box center [653, 153] width 134 height 158
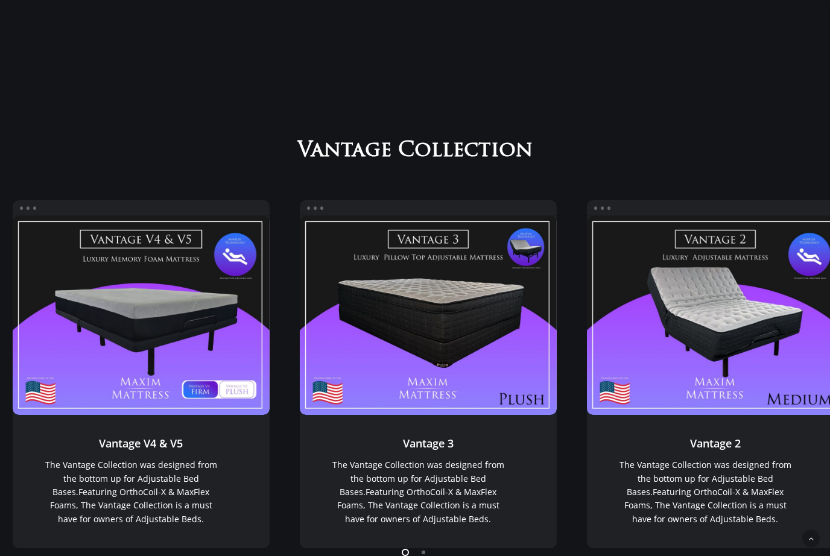
scroll to position [729, 0]
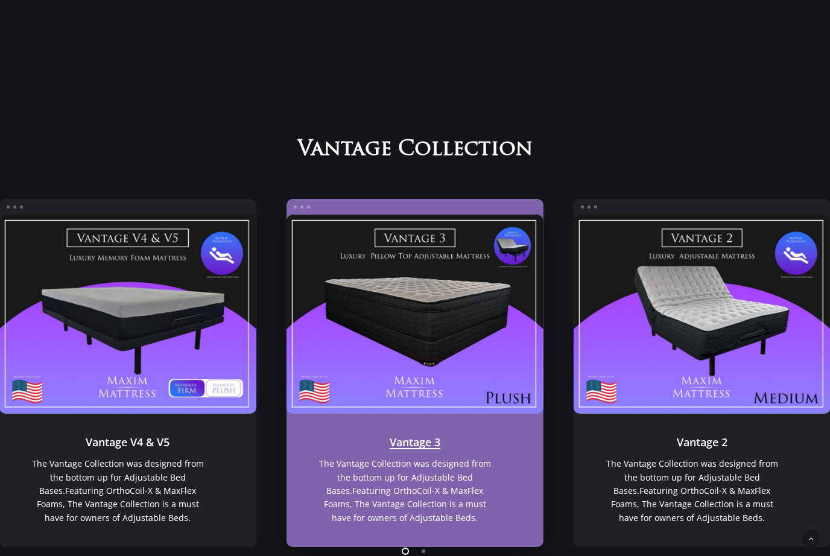
click at [485, 370] on link "Vantage 3" at bounding box center [414, 314] width 257 height 199
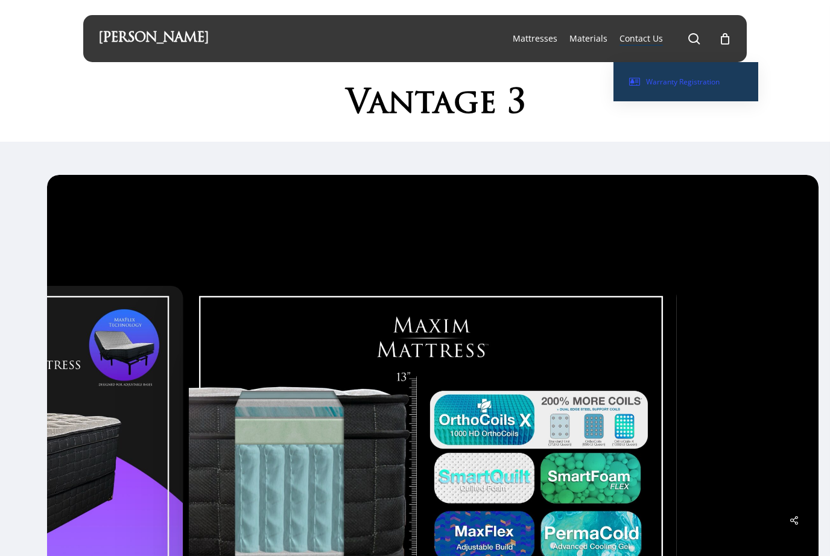
click at [712, 86] on span "Warranty Registration" at bounding box center [683, 82] width 74 height 10
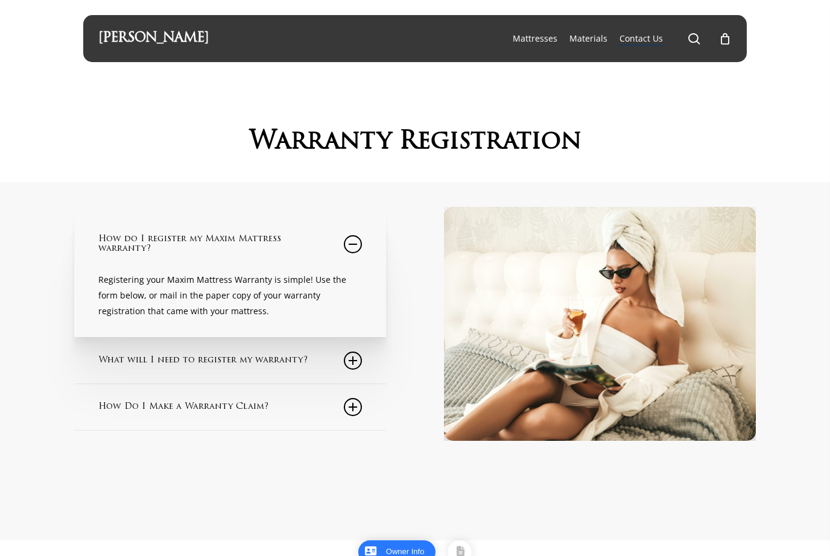
click at [305, 376] on link "What will I need to register my warranty?" at bounding box center [230, 361] width 264 height 46
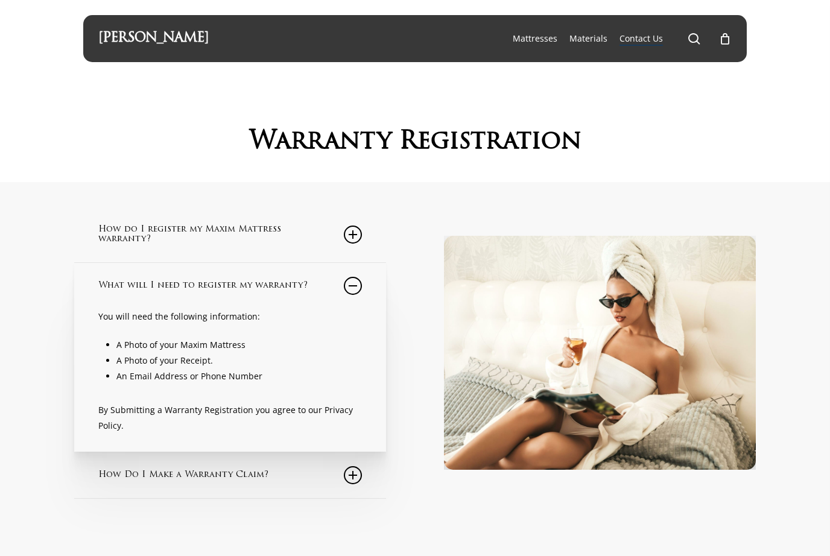
click at [271, 415] on p "By Submitting a Warranty Registration you agree to our Privacy Policy." at bounding box center [230, 417] width 264 height 31
click at [110, 416] on p "By Submitting a Warranty Registration you agree to our Privacy Policy." at bounding box center [230, 417] width 264 height 31
click at [121, 481] on link "How Do I Make a Warranty Claim?" at bounding box center [230, 475] width 264 height 46
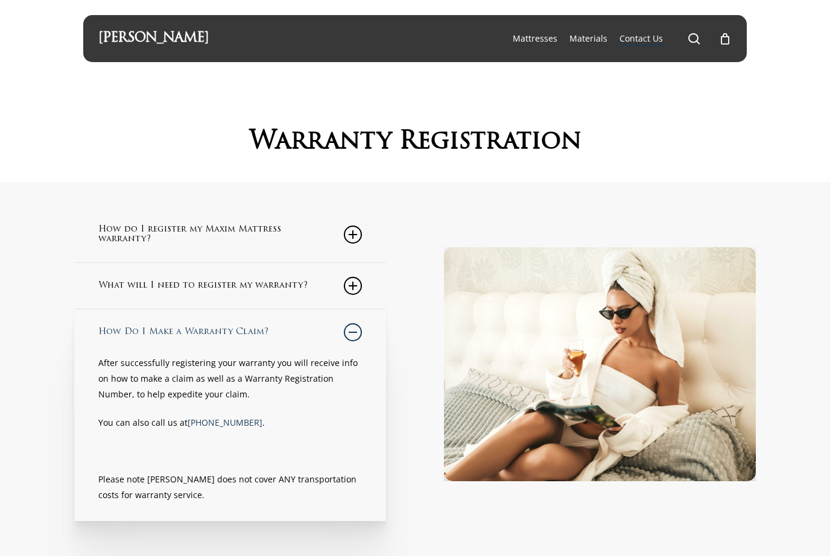
click at [54, 398] on div "How do I register my Maxim Mattress warranty? Registering your Maxim Mattress W…" at bounding box center [221, 364] width 387 height 315
click at [372, 334] on div "How Do I Make a Warranty Claim? After successfully registering your warranty yo…" at bounding box center [230, 415] width 312 height 212
click at [352, 338] on icon at bounding box center [353, 332] width 18 height 18
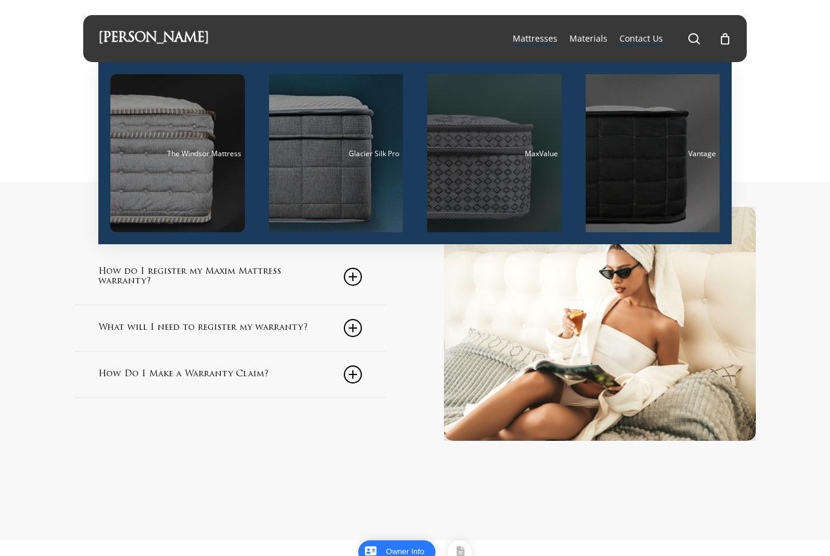
click at [491, 198] on div "Main Menu" at bounding box center [494, 153] width 134 height 158
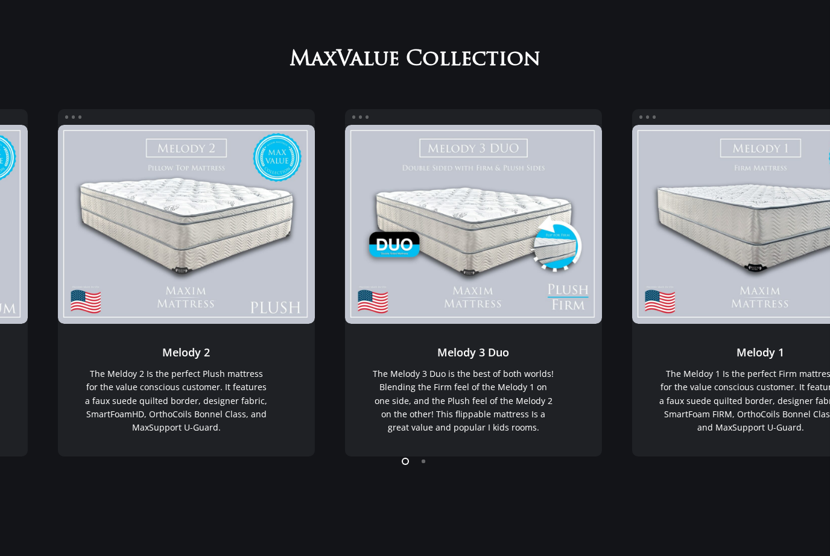
scroll to position [127, 0]
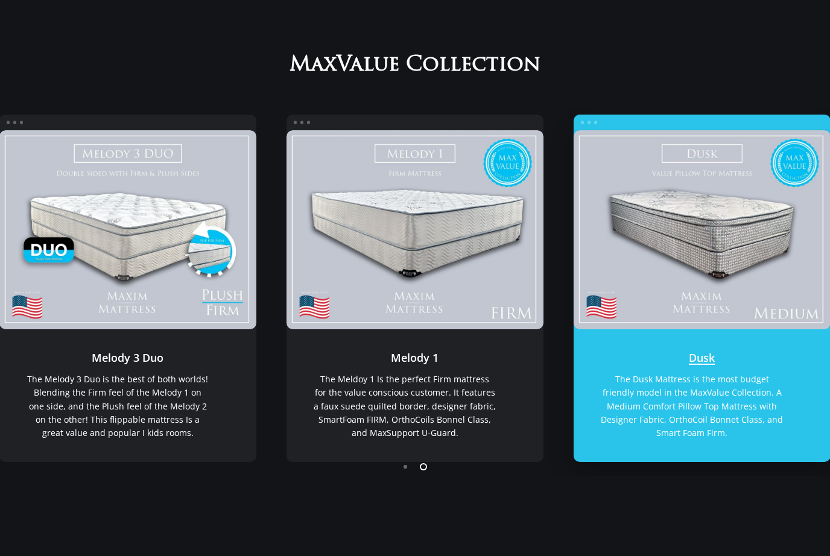
click at [676, 254] on link "Dusk" at bounding box center [702, 229] width 257 height 199
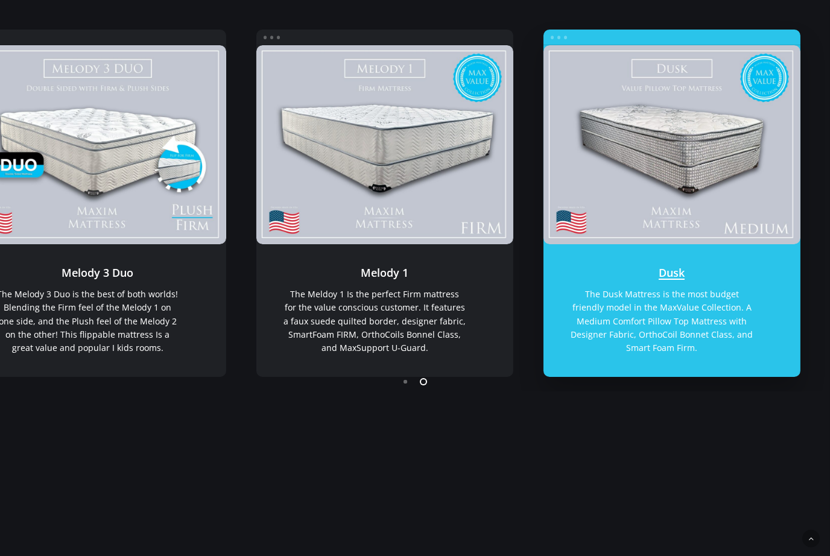
scroll to position [210, 0]
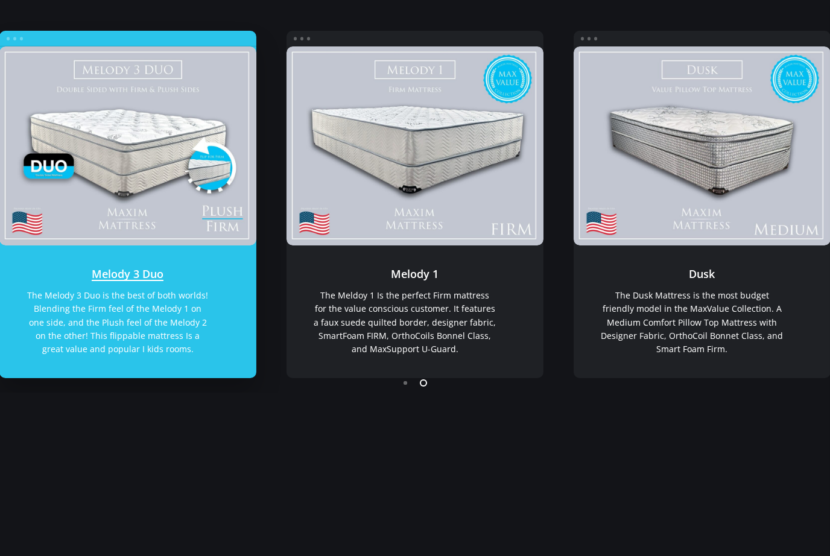
click at [97, 282] on link "Melody 3 Duo" at bounding box center [127, 311] width 257 height 133
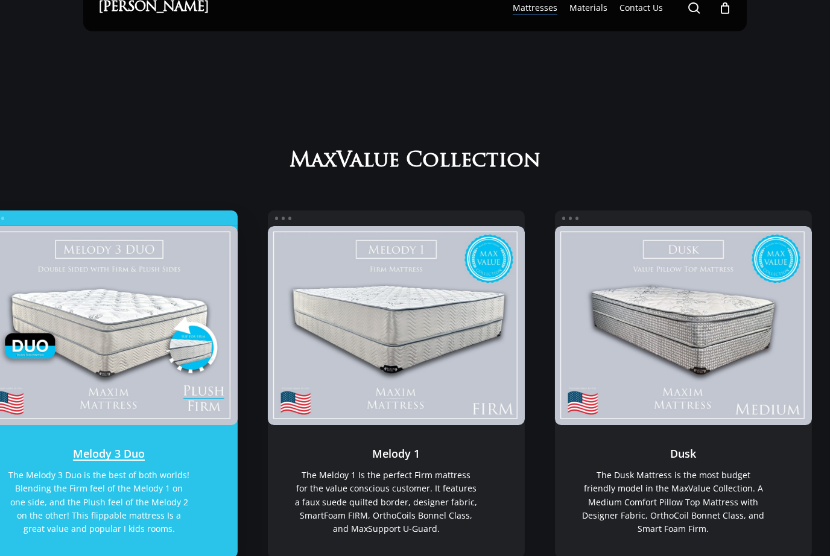
scroll to position [45, 0]
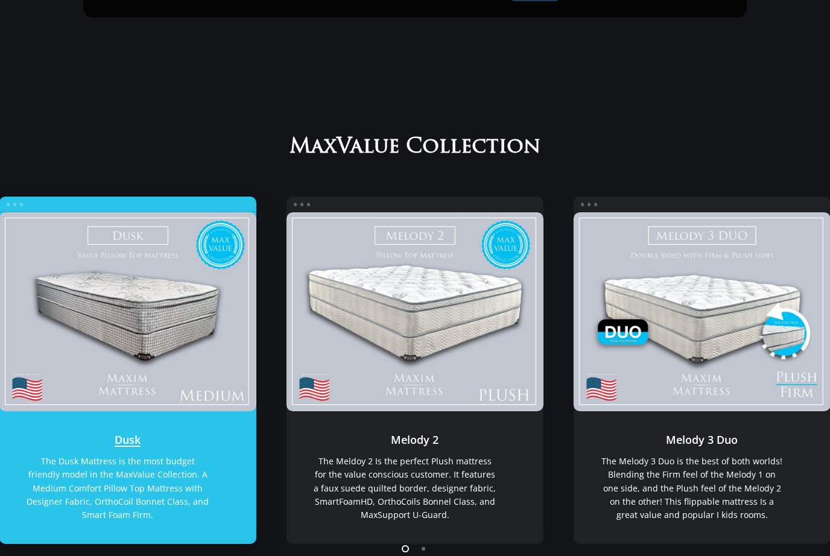
click at [14, 201] on div "Dusk Dusk Dusk The Dusk Mattress is the most budget friendly model in the MaxVa…" at bounding box center [127, 371] width 257 height 348
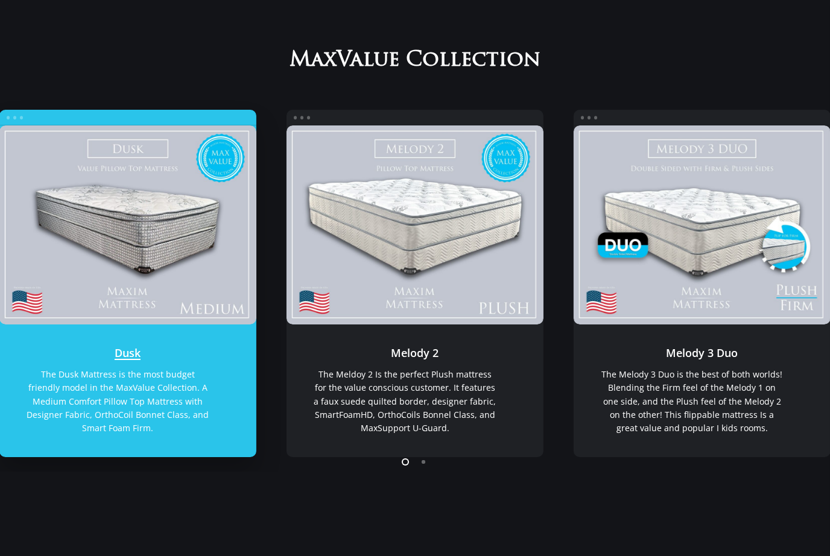
scroll to position [146, 0]
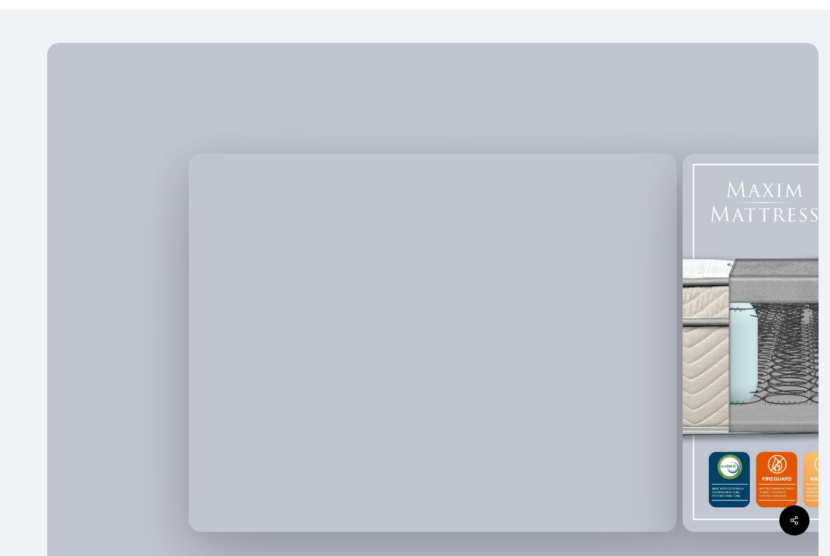
scroll to position [128, 0]
